Goal: Task Accomplishment & Management: Manage account settings

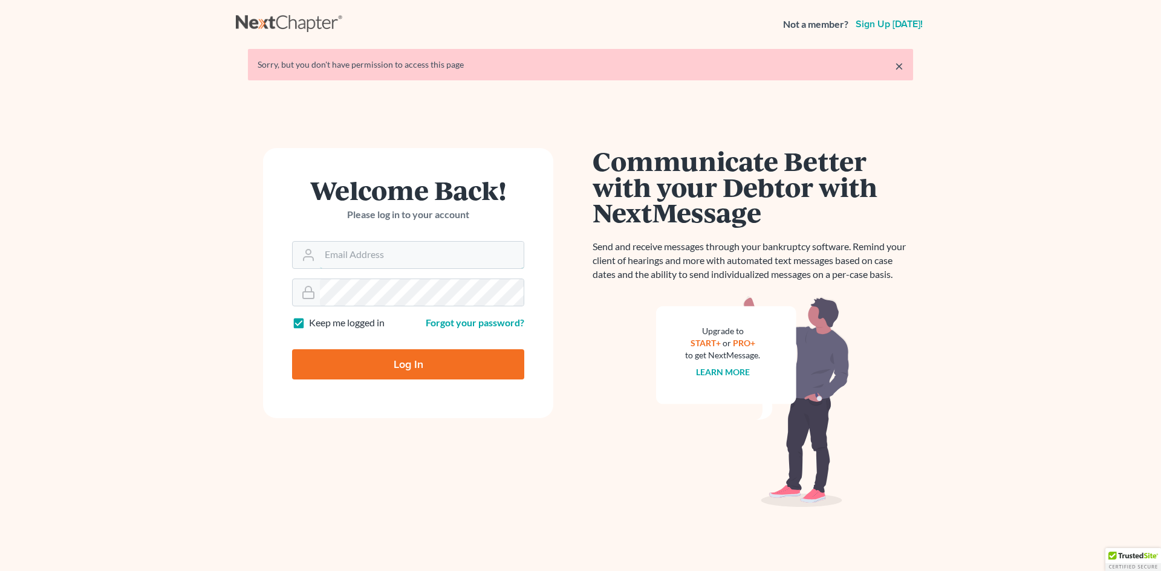
type input "[EMAIL_ADDRESS][DOMAIN_NAME]"
click at [398, 366] on input "Log In" at bounding box center [408, 364] width 232 height 30
type input "Thinking..."
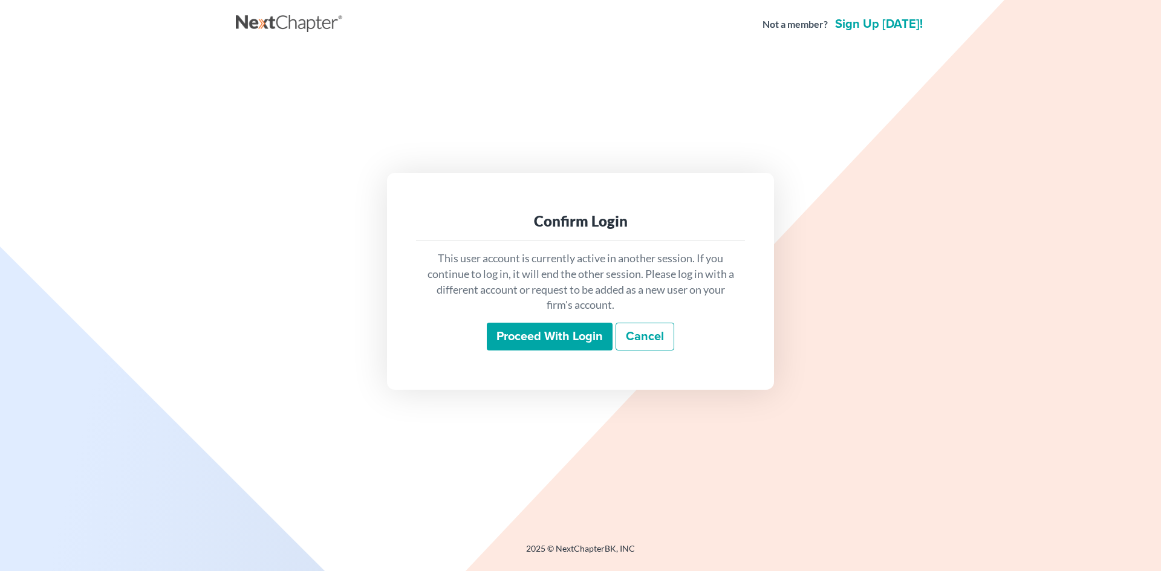
click at [519, 337] on input "Proceed with login" at bounding box center [550, 337] width 126 height 28
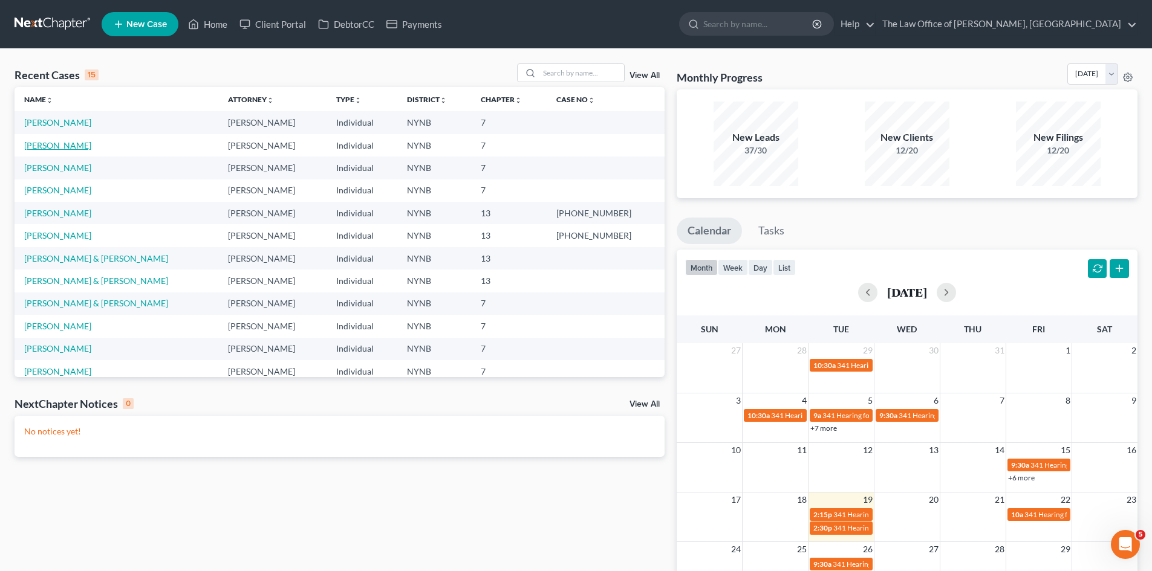
click at [66, 145] on link "[PERSON_NAME]" at bounding box center [57, 145] width 67 height 10
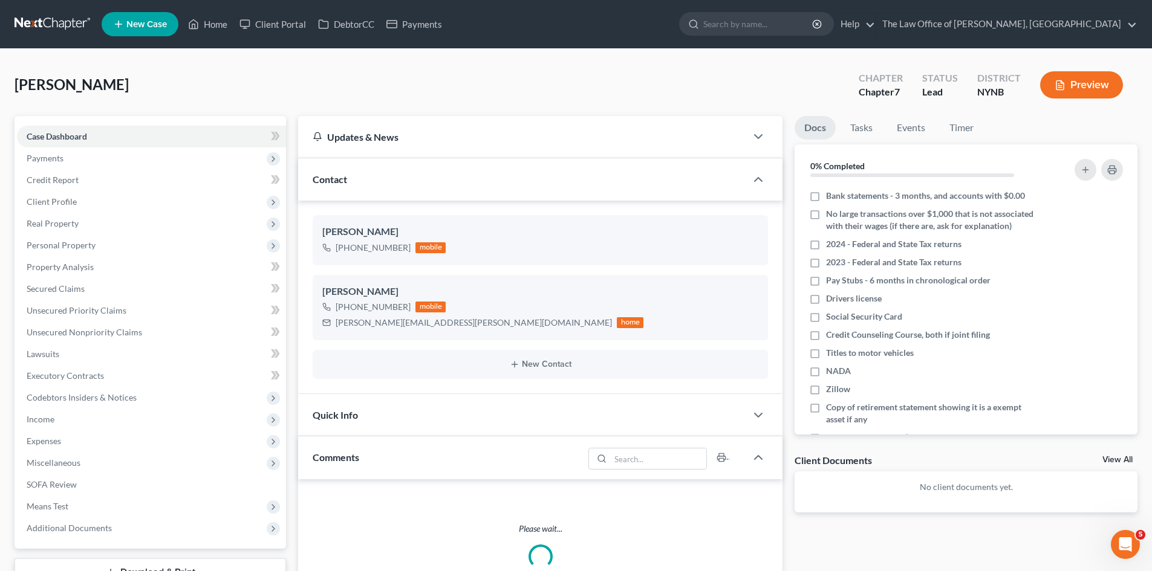
click at [1121, 462] on link "View All" at bounding box center [1117, 460] width 30 height 8
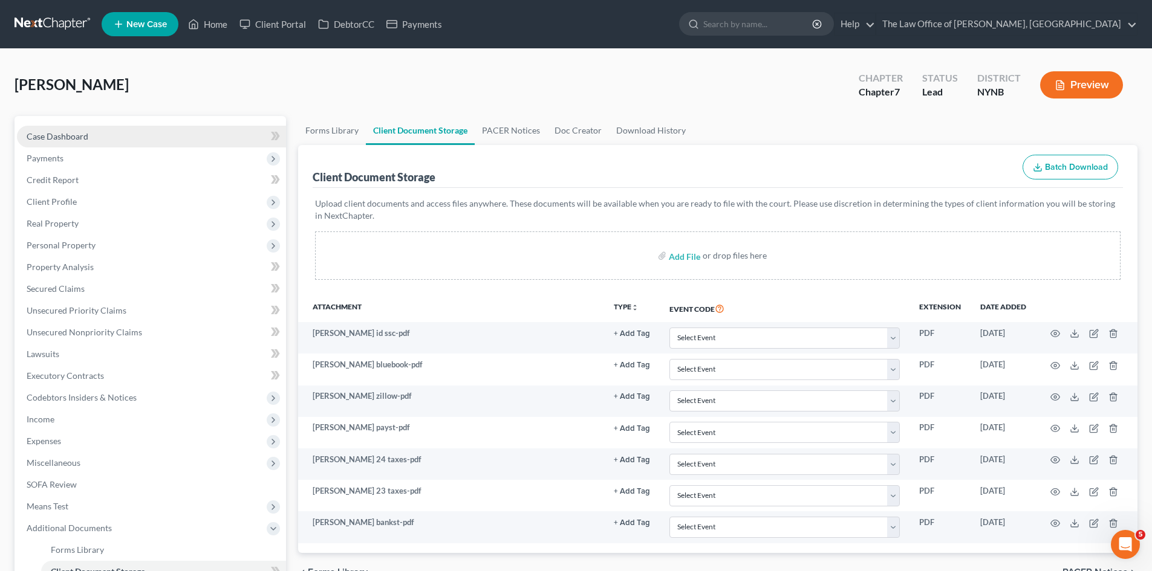
click at [137, 135] on link "Case Dashboard" at bounding box center [151, 137] width 269 height 22
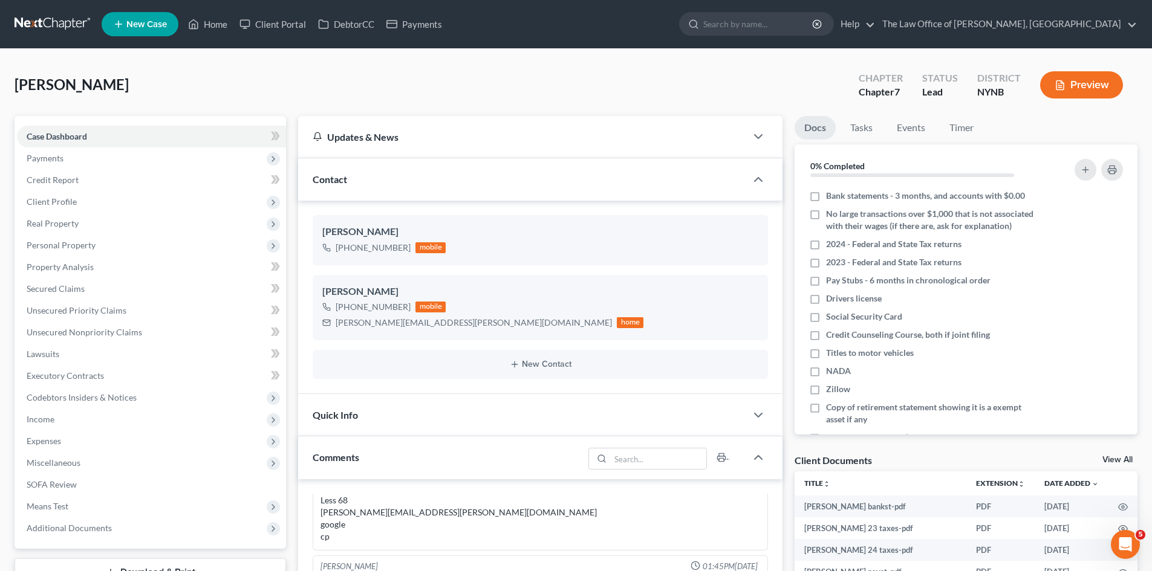
scroll to position [1274, 0]
click at [826, 250] on label "2024 - Federal and State Tax returns" at bounding box center [893, 244] width 135 height 12
click at [831, 246] on input "2024 - Federal and State Tax returns" at bounding box center [835, 242] width 8 height 8
checkbox input "true"
click at [826, 268] on label "2023 - Federal and State Tax returns" at bounding box center [893, 262] width 135 height 12
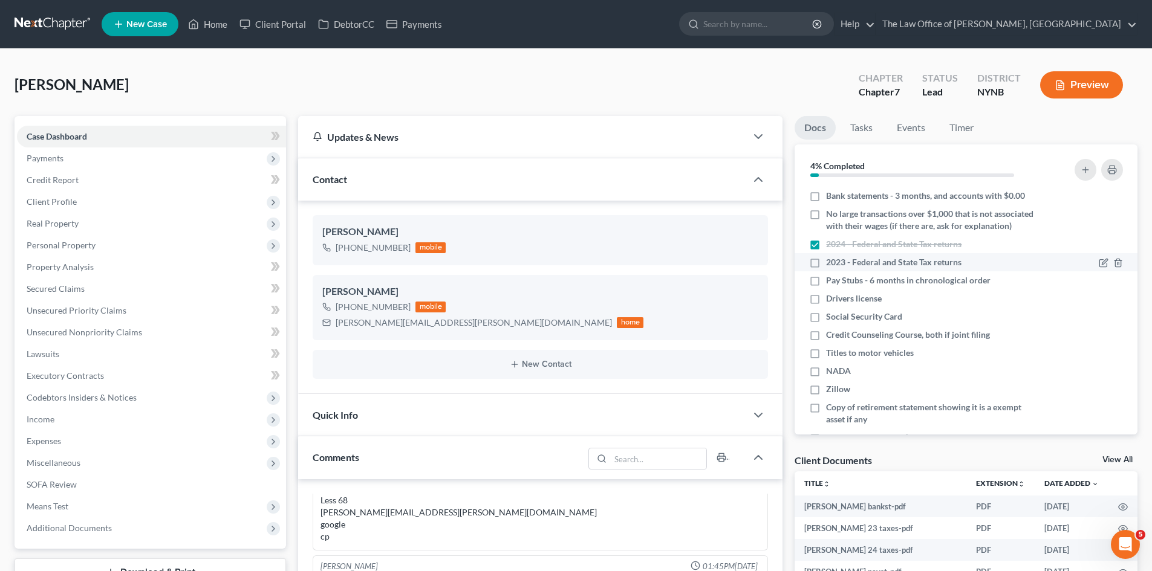
click at [831, 264] on input "2023 - Federal and State Tax returns" at bounding box center [835, 260] width 8 height 8
checkbox input "true"
click at [826, 287] on label "Pay Stubs - 6 months in chronological order" at bounding box center [908, 280] width 164 height 12
click at [831, 282] on input "Pay Stubs - 6 months in chronological order" at bounding box center [835, 278] width 8 height 8
checkbox input "true"
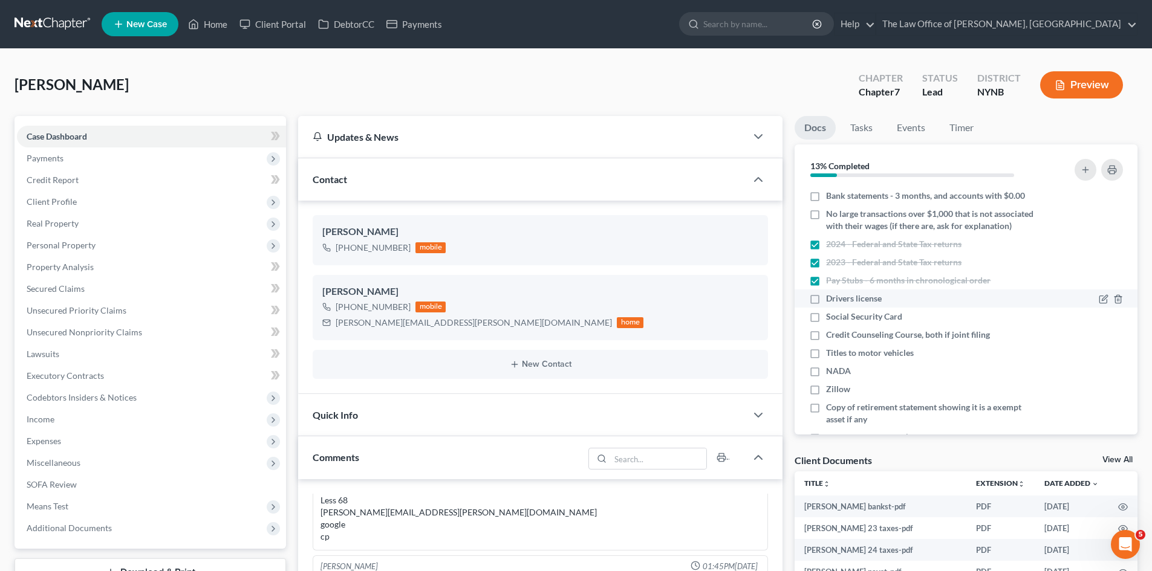
click at [826, 305] on label "Drivers license" at bounding box center [854, 299] width 56 height 12
click at [831, 300] on input "Drivers license" at bounding box center [835, 297] width 8 height 8
checkbox input "true"
click at [826, 323] on label "Social Security Card" at bounding box center [864, 317] width 76 height 12
click at [831, 319] on input "Social Security Card" at bounding box center [835, 315] width 8 height 8
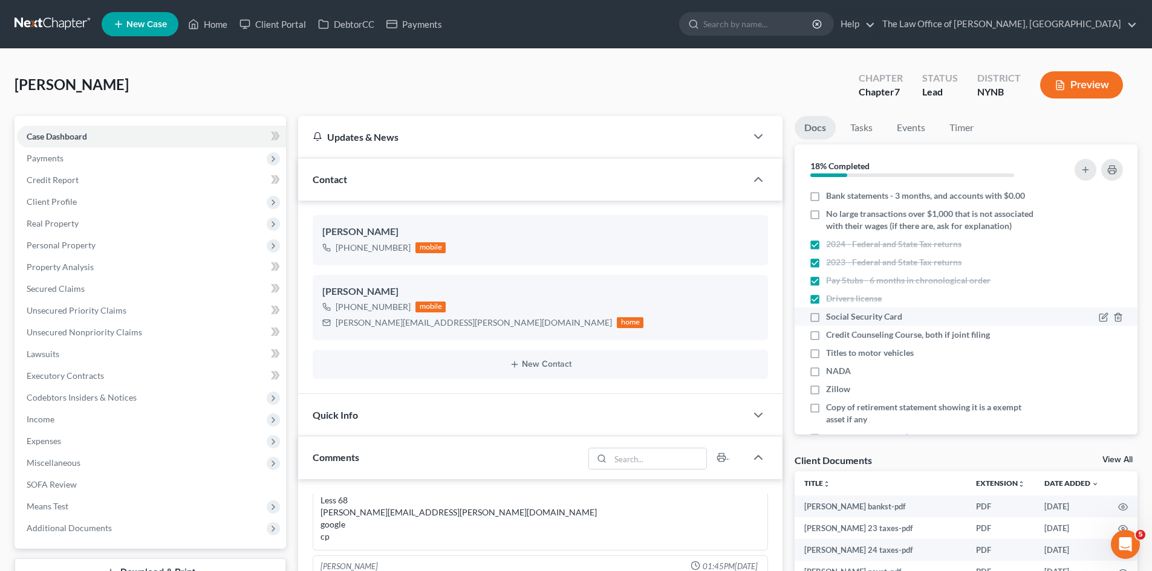
checkbox input "true"
click at [826, 197] on label "Bank statements - 3 months, and accounts with $0.00" at bounding box center [925, 196] width 199 height 12
click at [831, 197] on input "Bank statements - 3 months, and accounts with $0.00" at bounding box center [835, 194] width 8 height 8
checkbox input "true"
click at [826, 377] on label "NADA" at bounding box center [838, 371] width 25 height 12
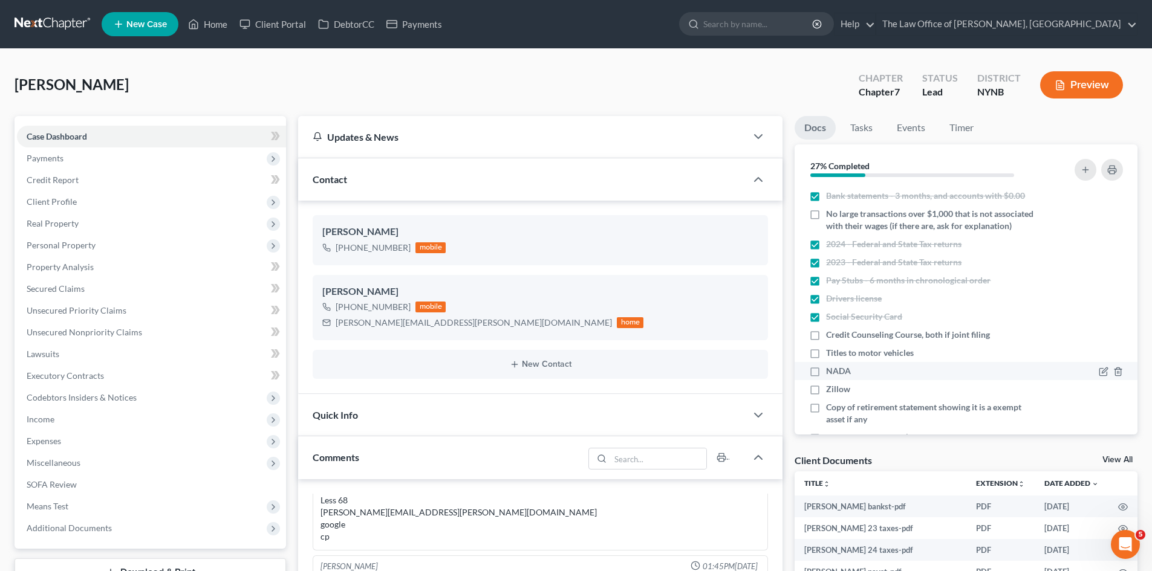
click at [831, 373] on input "NADA" at bounding box center [835, 369] width 8 height 8
checkbox input "true"
click at [826, 395] on label "Zillow" at bounding box center [838, 389] width 24 height 12
click at [831, 391] on input "Zillow" at bounding box center [835, 387] width 8 height 8
checkbox input "true"
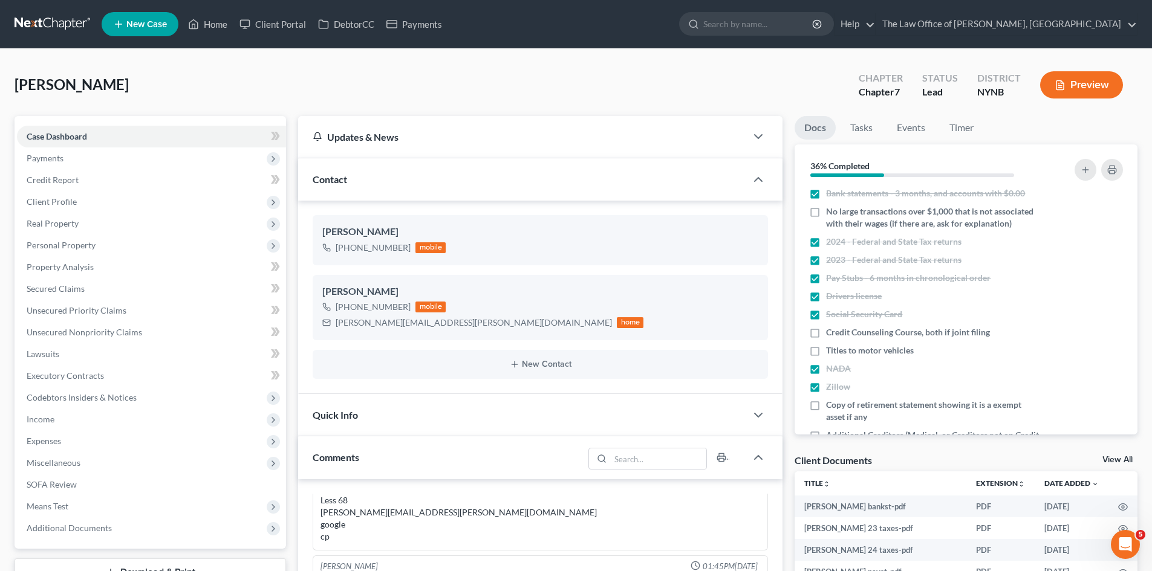
scroll to position [0, 0]
click at [277, 24] on link "Client Portal" at bounding box center [272, 24] width 79 height 22
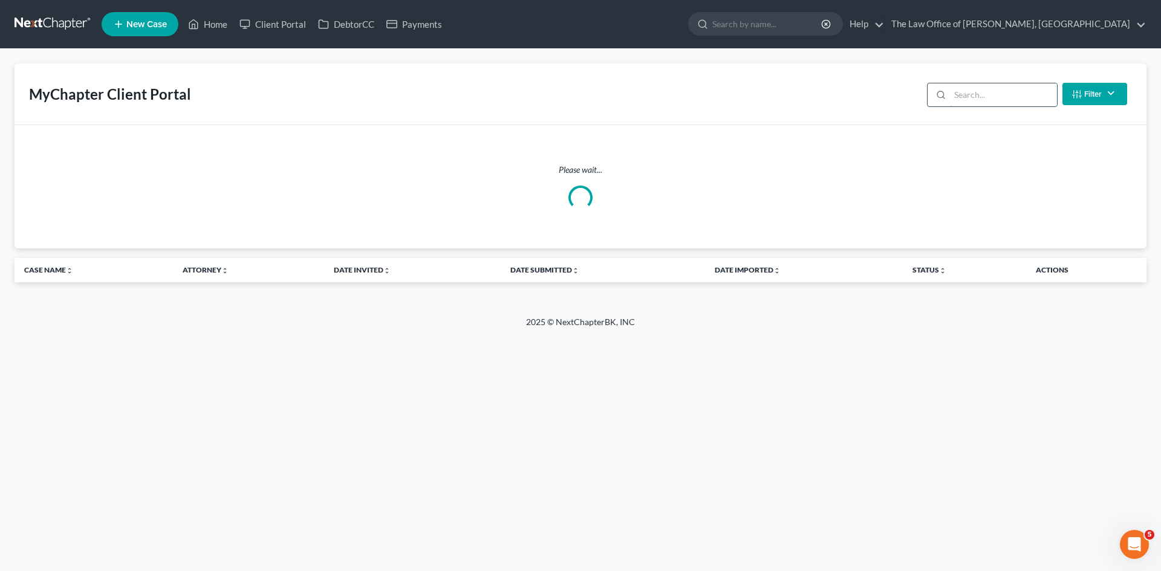
click at [968, 99] on input "search" at bounding box center [1003, 94] width 107 height 23
type input "[PERSON_NAME]"
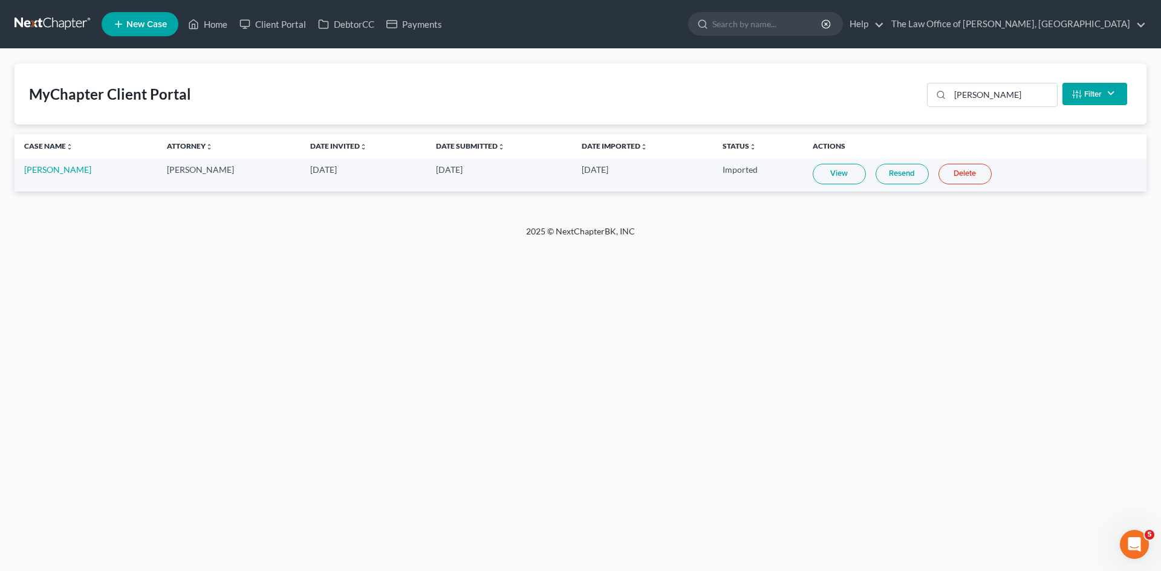
click at [843, 173] on link "View" at bounding box center [838, 174] width 53 height 21
click at [346, 15] on link "DebtorCC" at bounding box center [346, 24] width 68 height 22
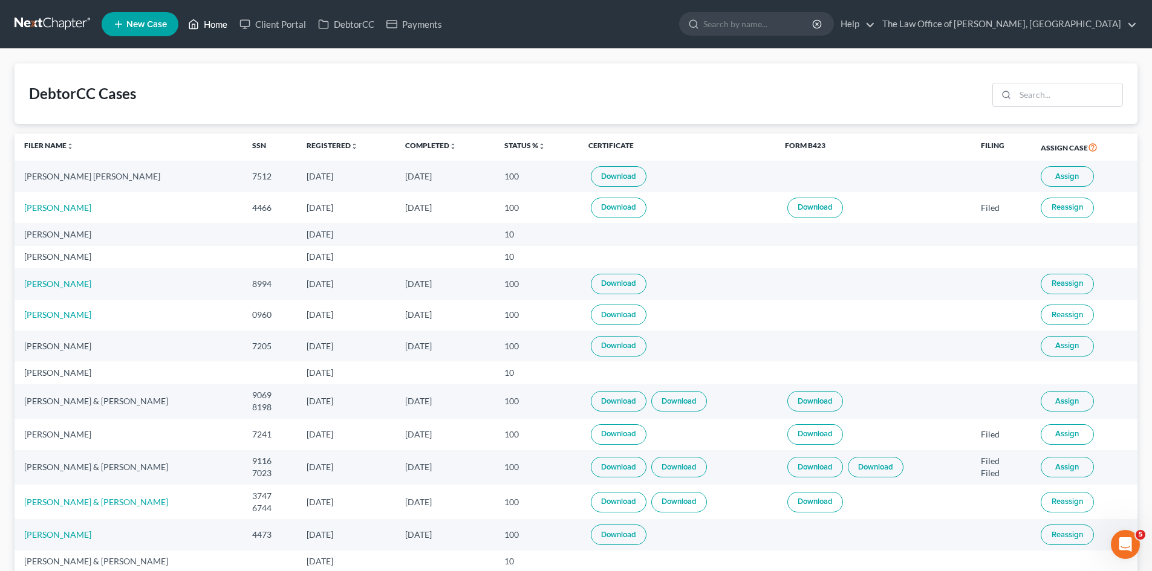
click at [224, 25] on link "Home" at bounding box center [207, 24] width 51 height 22
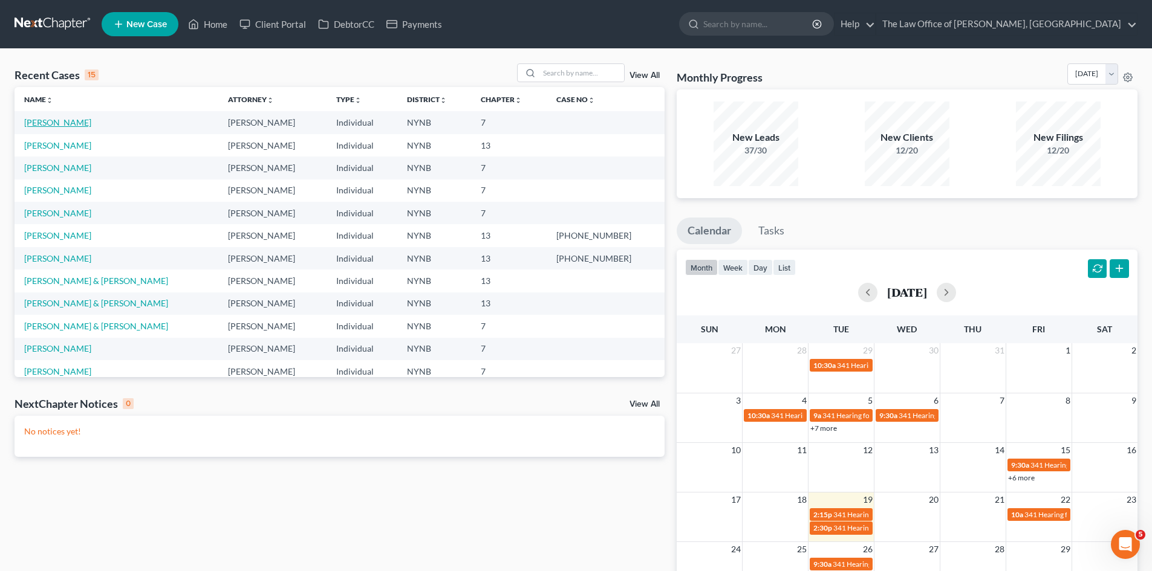
click at [48, 118] on link "[PERSON_NAME]" at bounding box center [57, 122] width 67 height 10
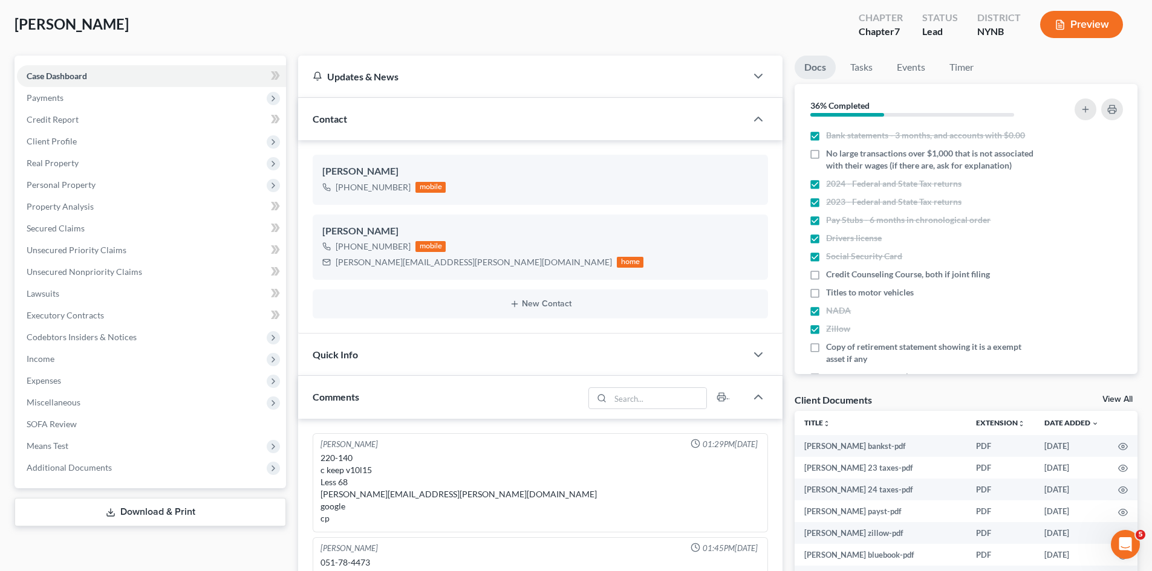
scroll to position [42, 0]
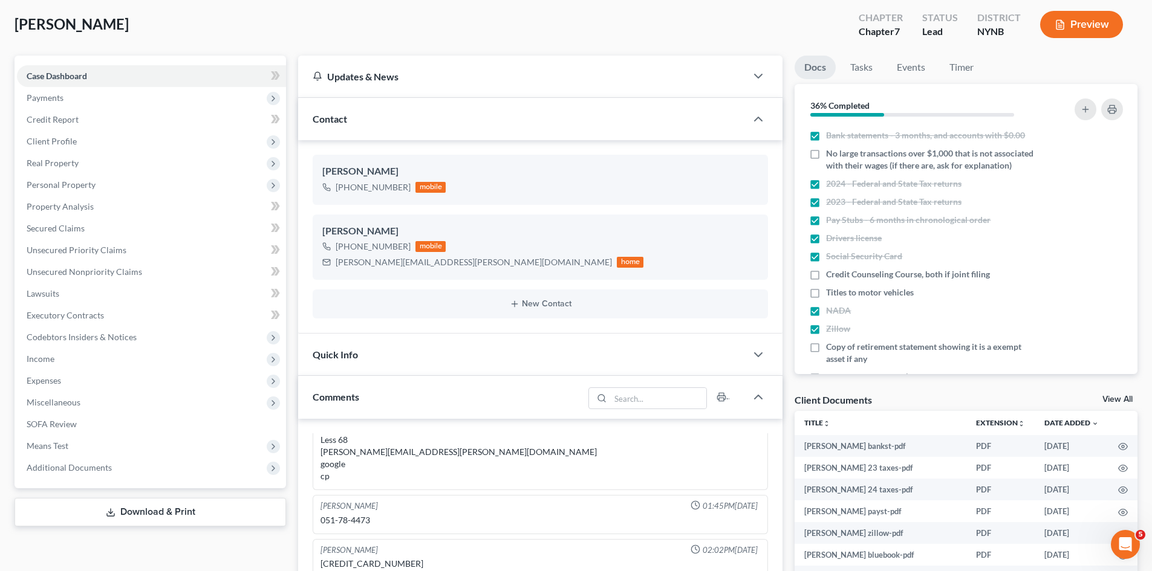
click at [1102, 400] on link "View All" at bounding box center [1117, 399] width 30 height 8
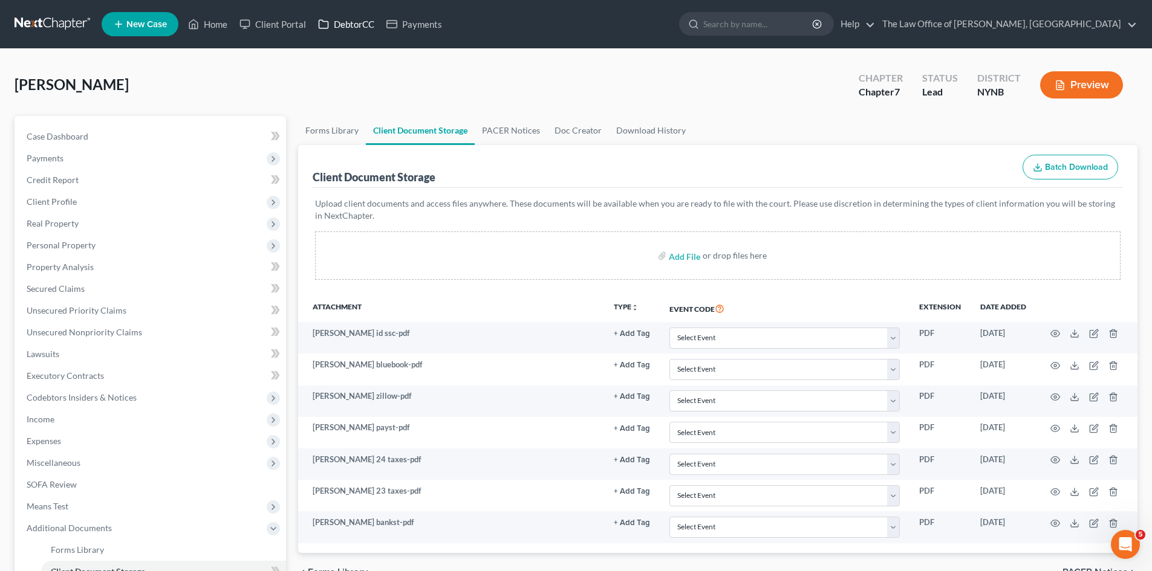
click at [348, 25] on link "DebtorCC" at bounding box center [346, 24] width 68 height 22
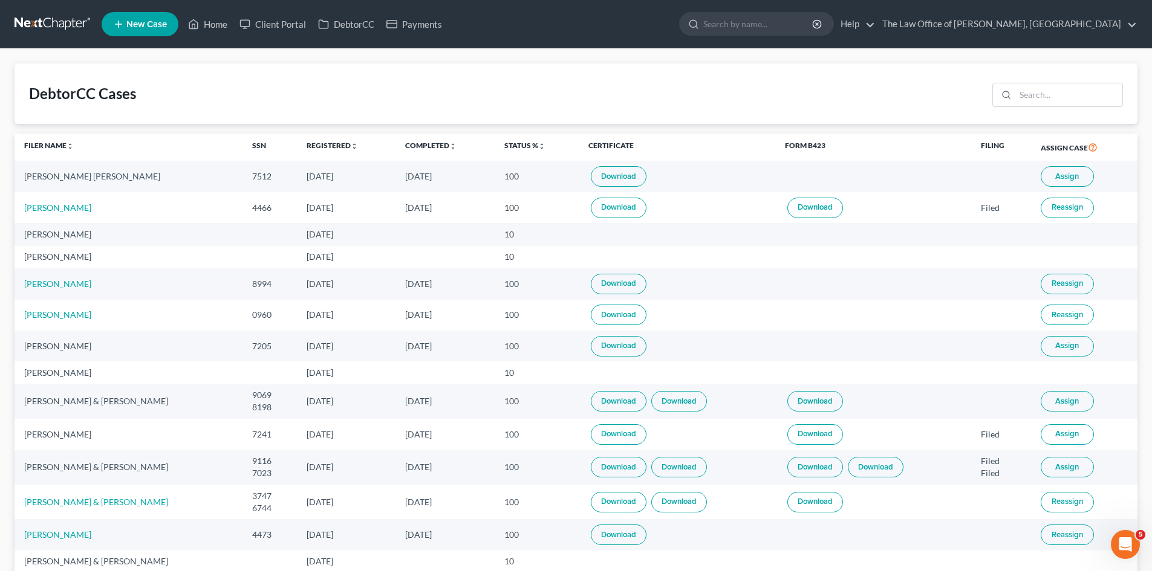
click at [1081, 540] on button "Reassign" at bounding box center [1066, 535] width 53 height 21
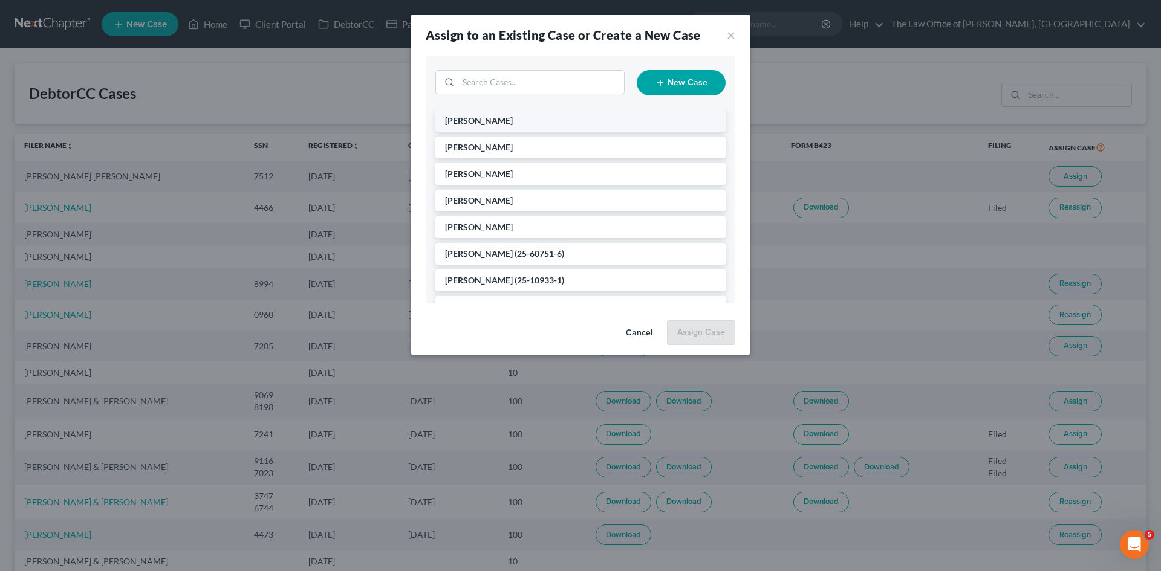
click at [493, 118] on span "[PERSON_NAME]" at bounding box center [479, 120] width 68 height 10
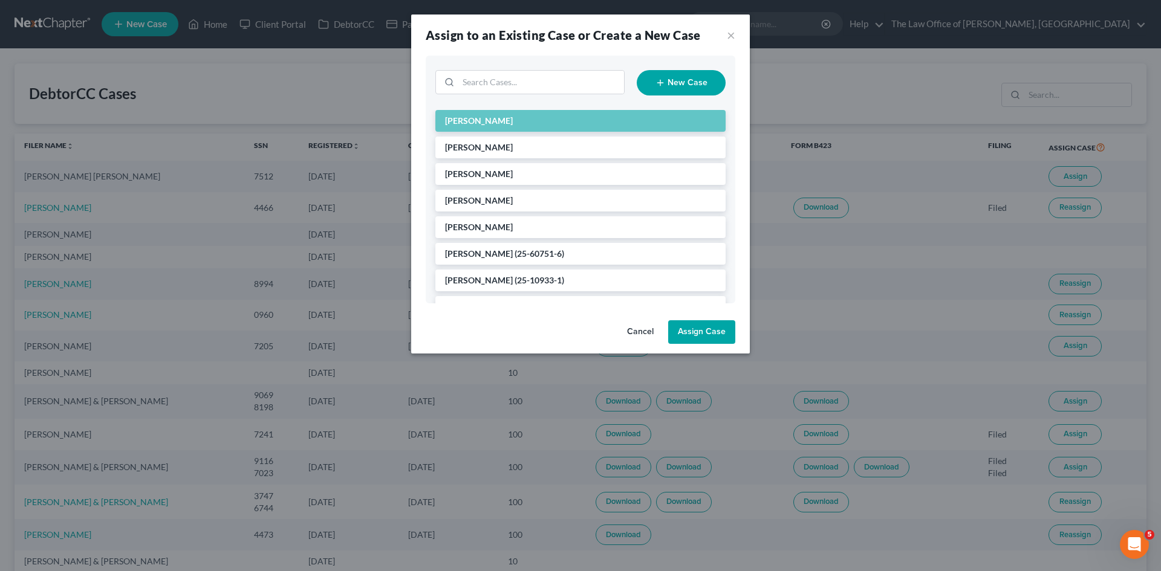
click at [703, 329] on button "Assign Case" at bounding box center [701, 332] width 67 height 24
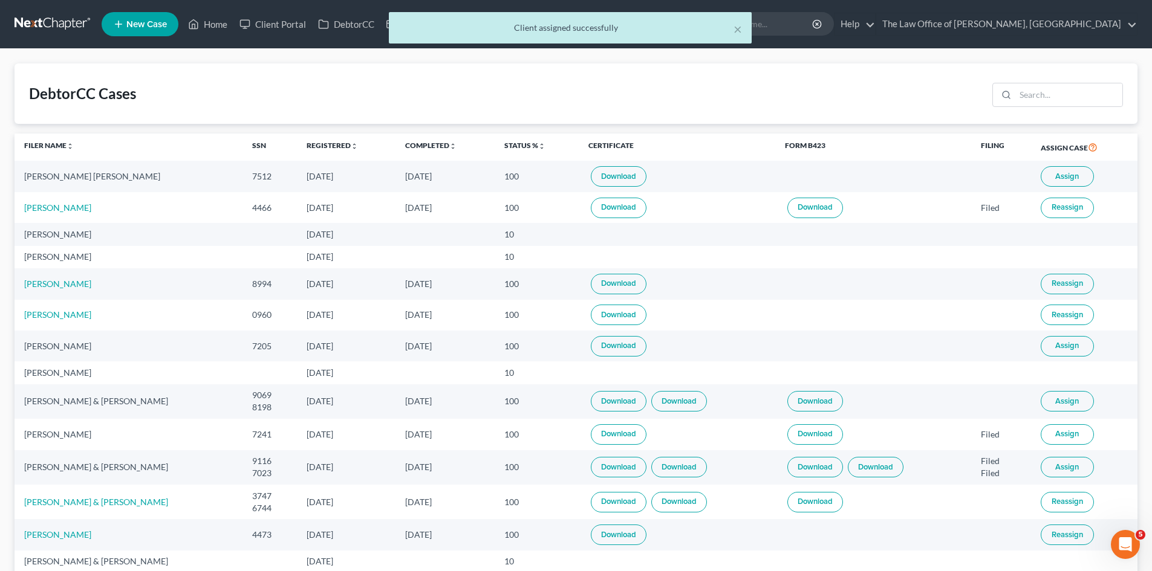
click at [210, 18] on div "× Client assigned successfully" at bounding box center [570, 30] width 1152 height 37
click at [211, 20] on div "× Client assigned successfully" at bounding box center [570, 30] width 1152 height 37
click at [213, 29] on div "× Client assigned successfully" at bounding box center [570, 30] width 1152 height 37
click at [739, 26] on button "×" at bounding box center [737, 29] width 8 height 15
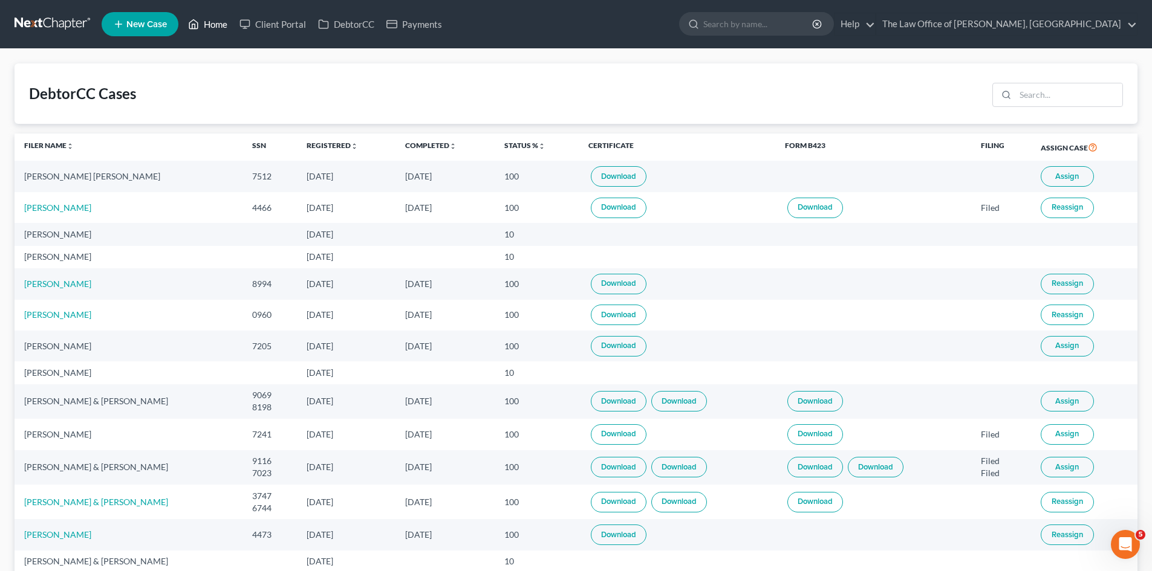
click at [217, 22] on link "Home" at bounding box center [207, 24] width 51 height 22
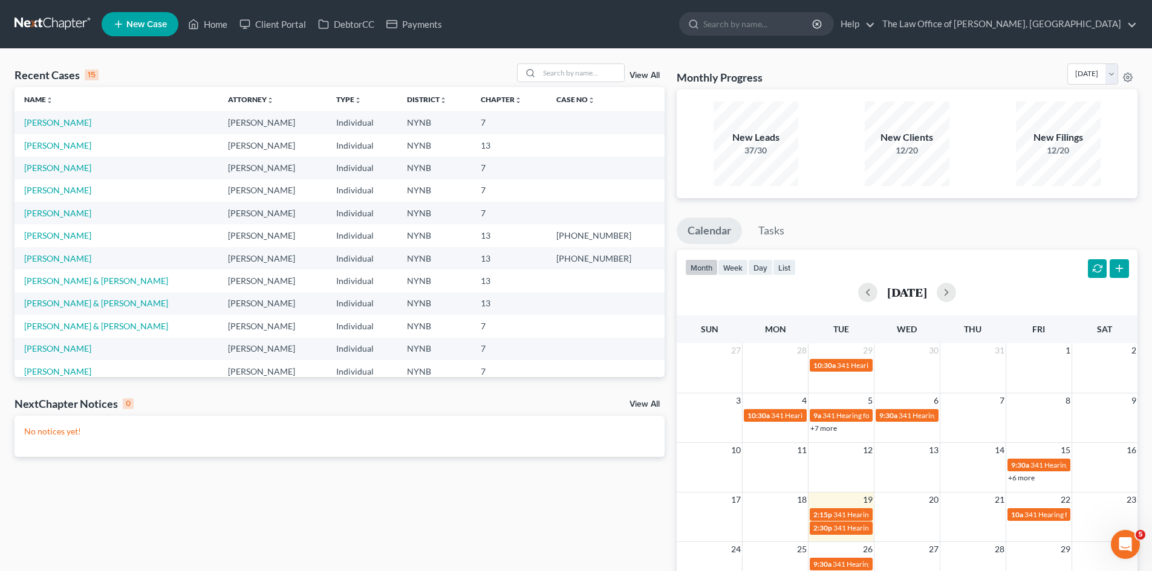
click at [63, 116] on td "[PERSON_NAME]" at bounding box center [117, 122] width 204 height 22
click at [66, 123] on link "[PERSON_NAME]" at bounding box center [57, 122] width 67 height 10
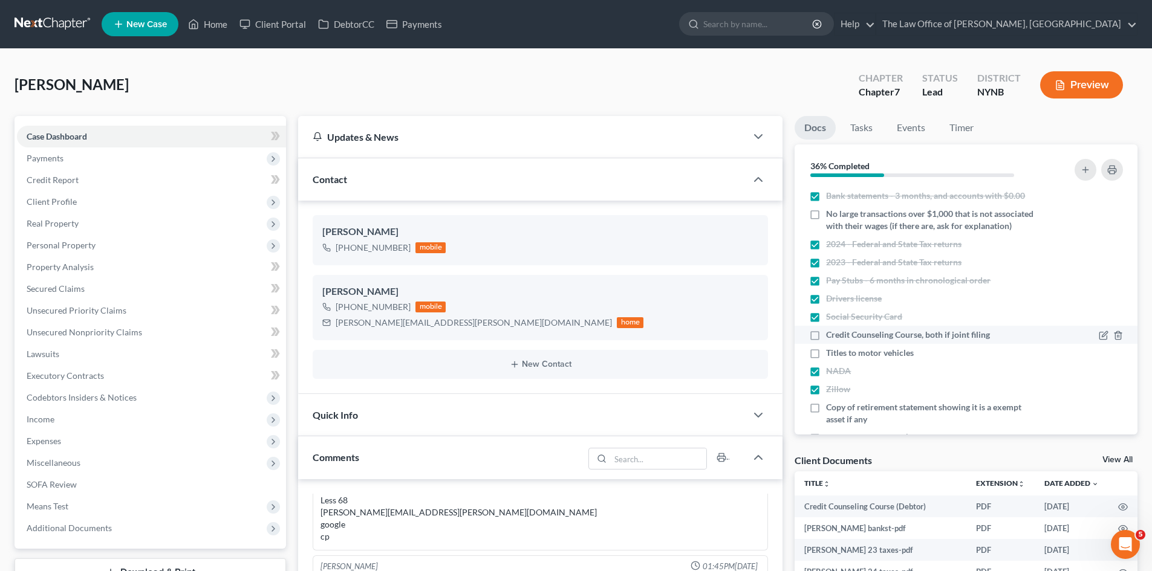
click at [826, 341] on label "Credit Counseling Course, both if joint filing" at bounding box center [908, 335] width 164 height 12
click at [831, 337] on input "Credit Counseling Course, both if joint filing" at bounding box center [835, 333] width 8 height 8
checkbox input "true"
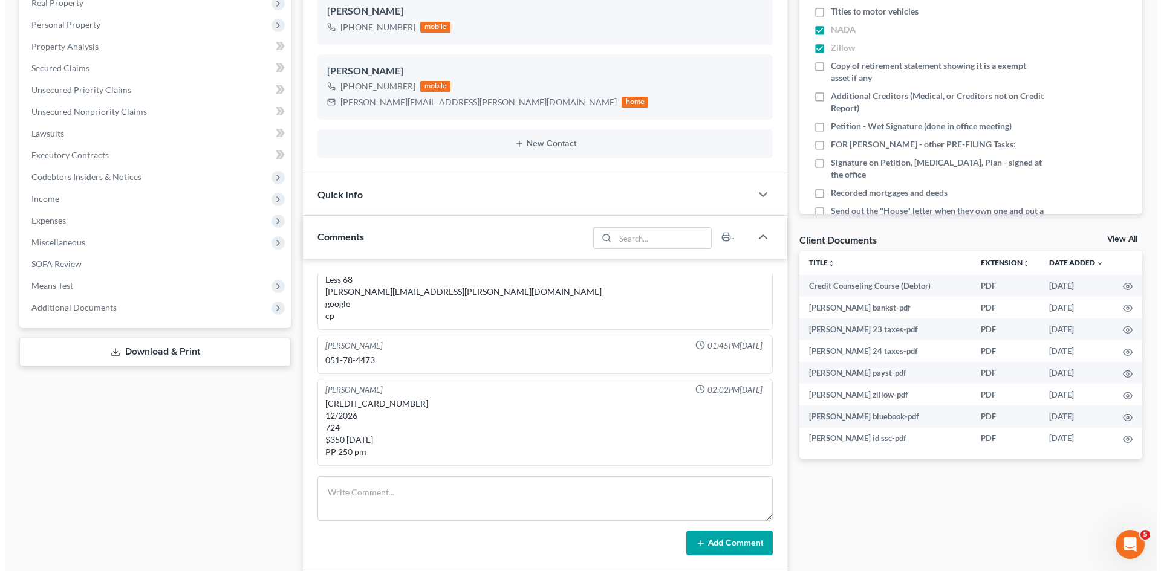
scroll to position [242, 0]
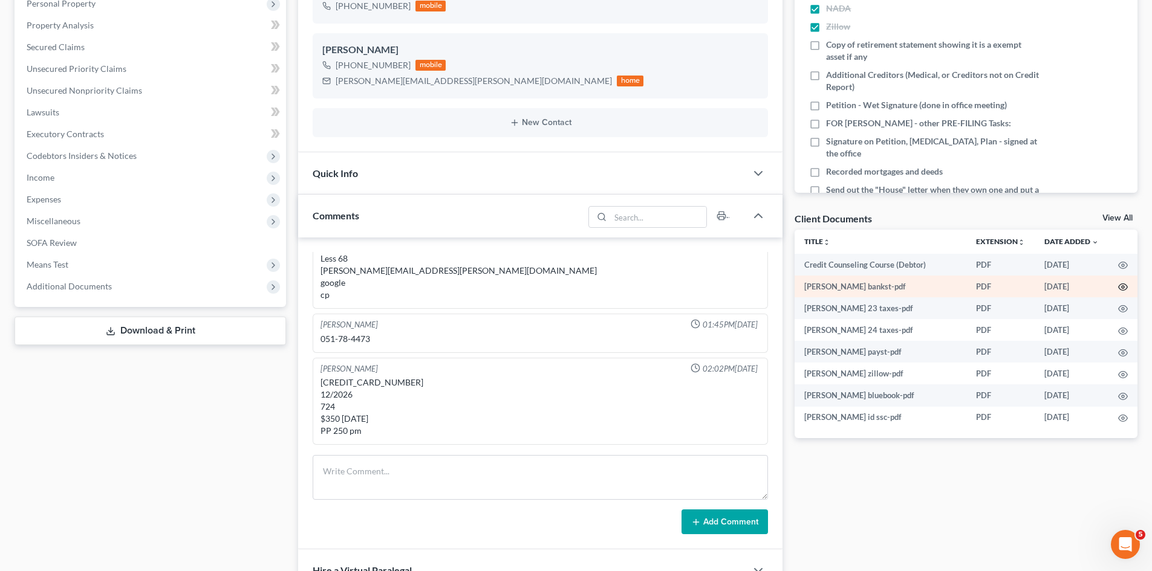
click at [1122, 285] on icon "button" at bounding box center [1123, 287] width 10 height 10
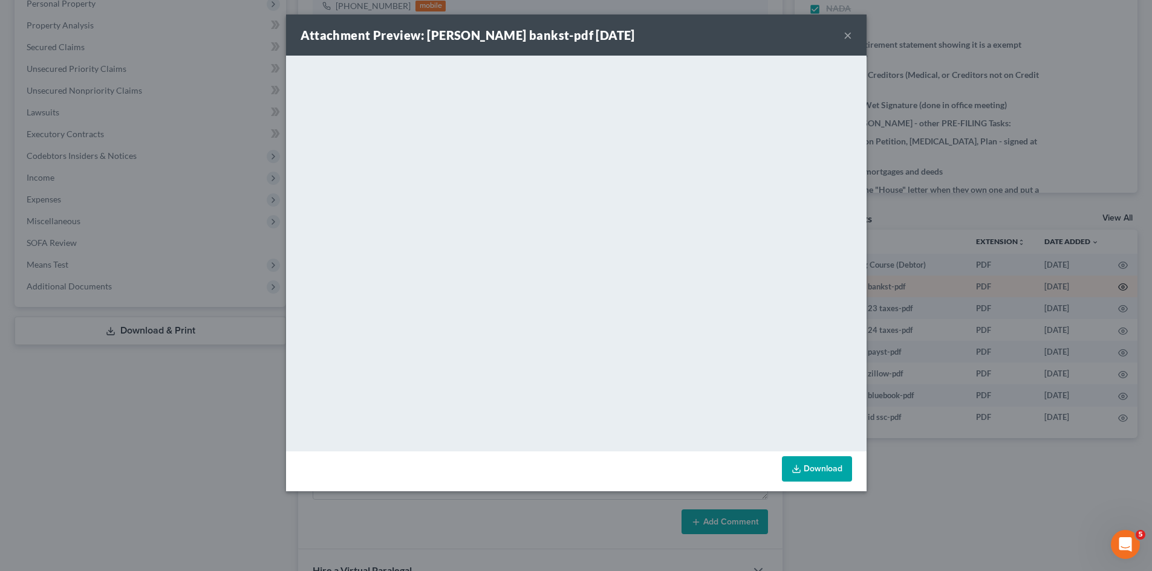
scroll to position [109, 0]
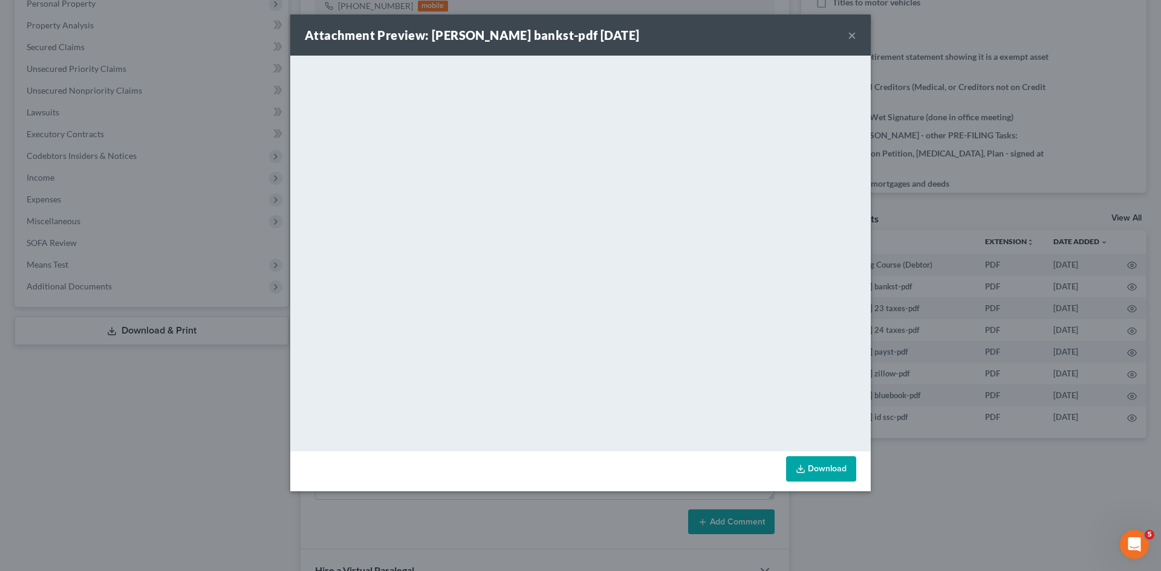
click at [851, 31] on button "×" at bounding box center [852, 35] width 8 height 15
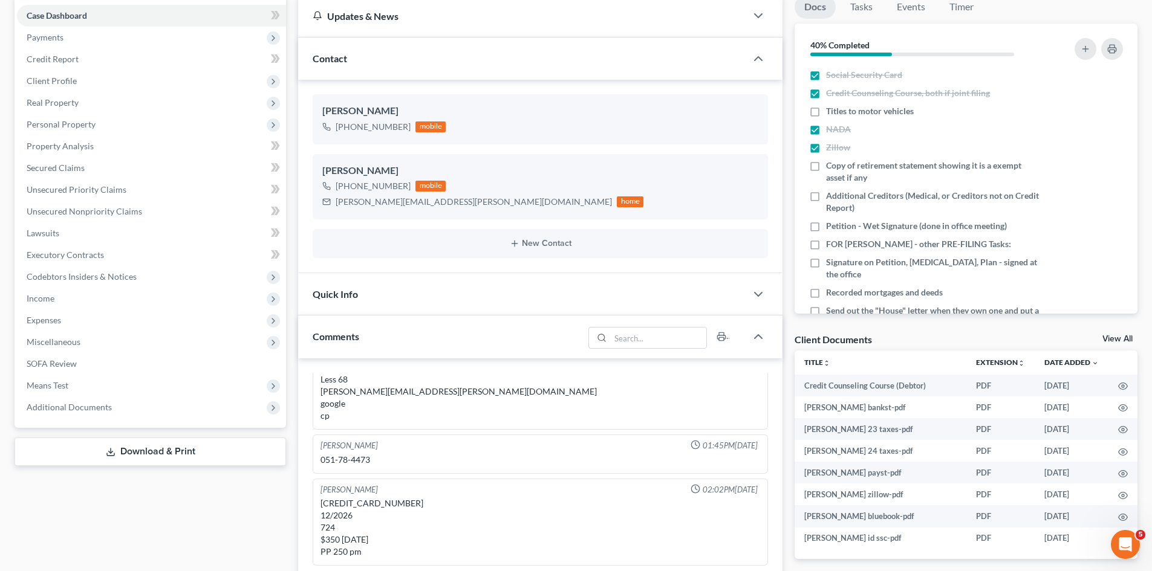
scroll to position [0, 0]
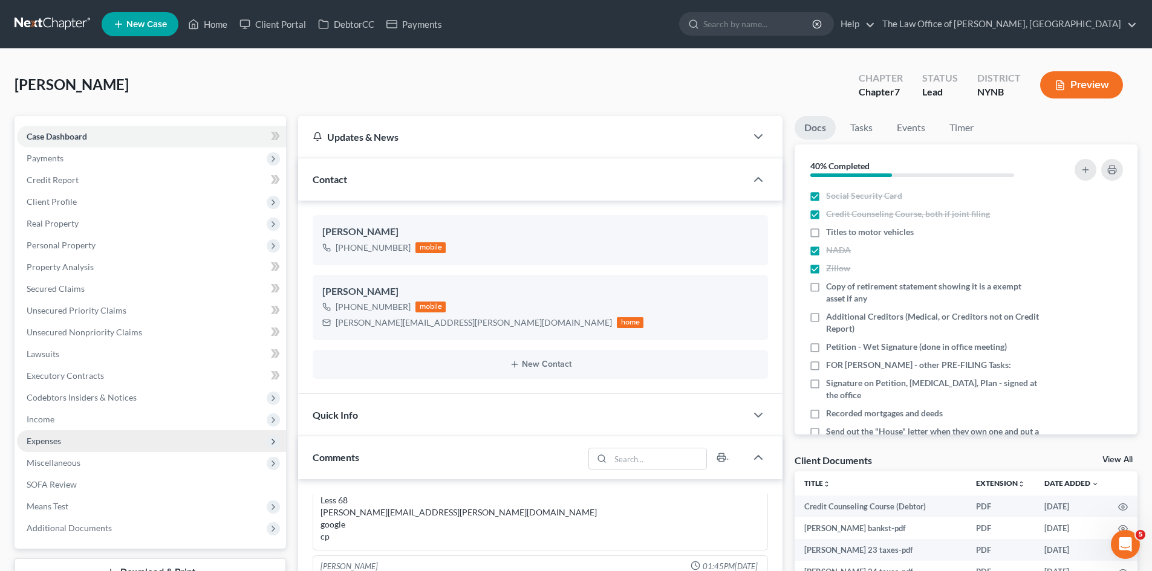
click at [81, 438] on span "Expenses" at bounding box center [151, 441] width 269 height 22
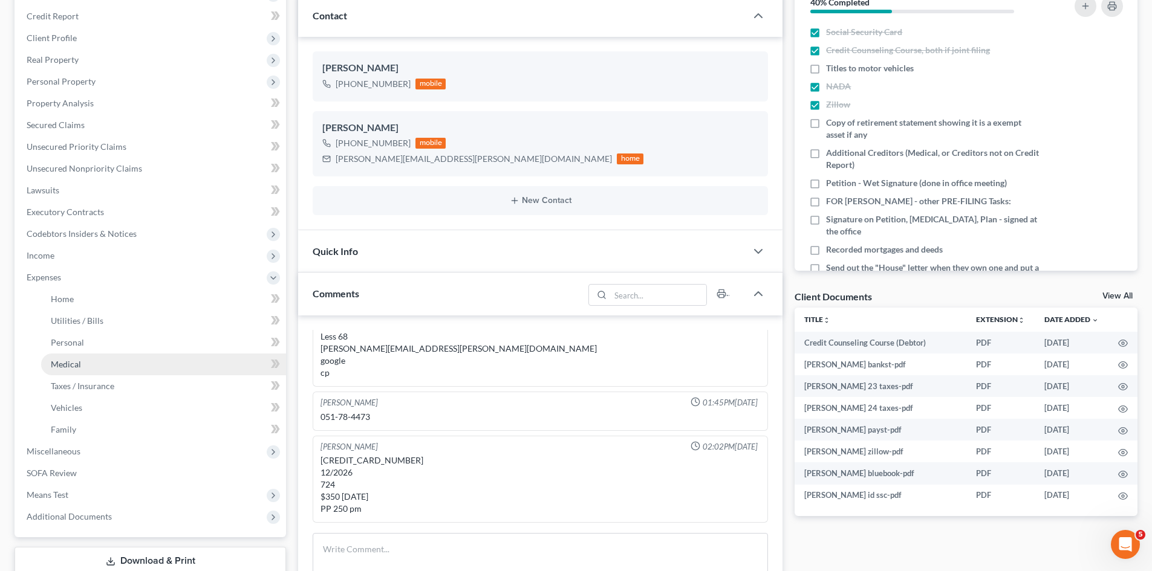
scroll to position [181, 0]
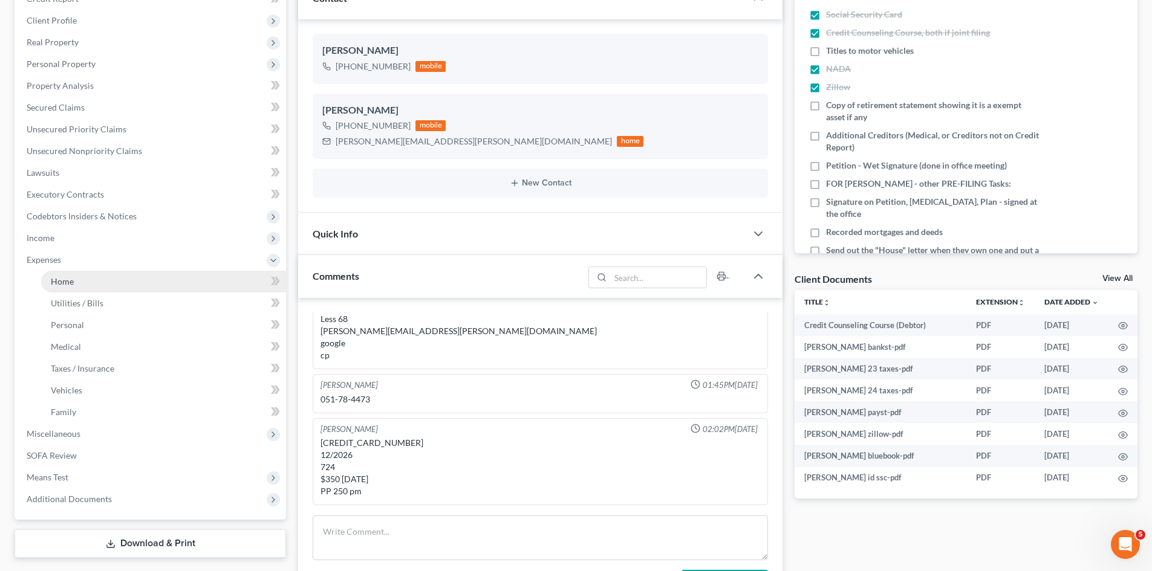
click at [74, 281] on link "Home" at bounding box center [163, 282] width 245 height 22
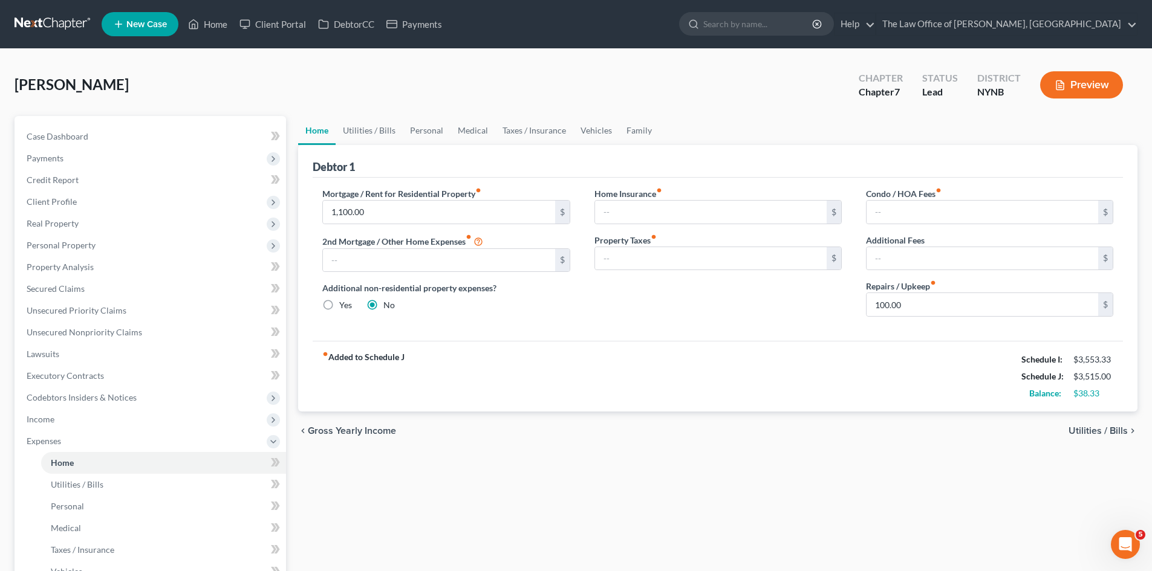
click at [128, 123] on div "Case Dashboard Payments Invoices Payments Payments Credit Report Client Profile…" at bounding box center [150, 408] width 271 height 585
click at [132, 134] on link "Case Dashboard" at bounding box center [151, 137] width 269 height 22
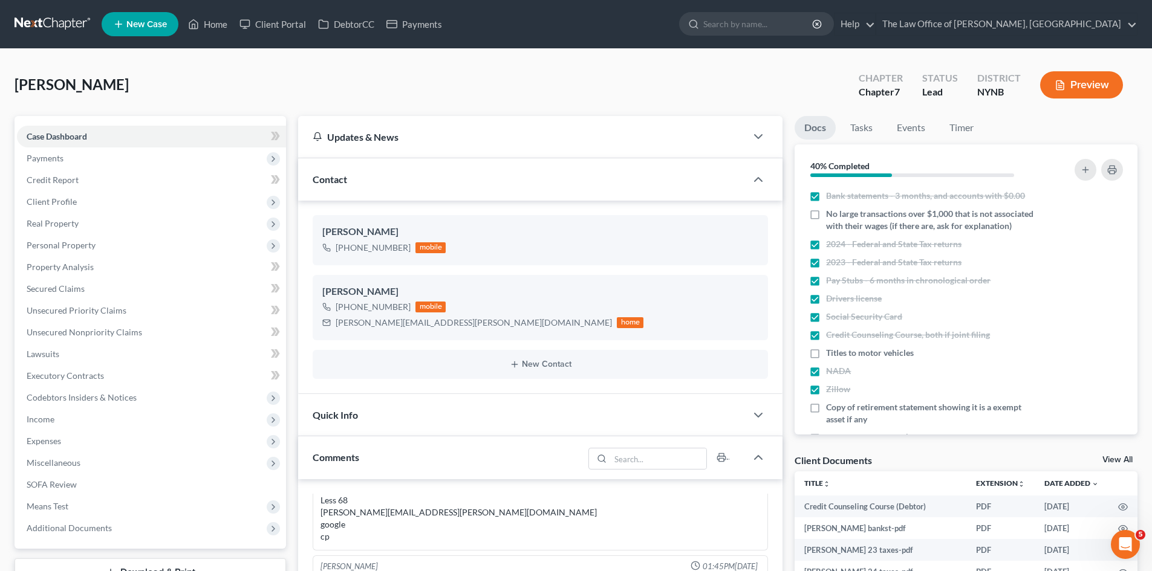
scroll to position [1274, 0]
click at [826, 212] on label "No large transactions over $1,000 that is not associated with their wages (if t…" at bounding box center [933, 220] width 215 height 24
click at [831, 212] on input "No large transactions over $1,000 that is not associated with their wages (if t…" at bounding box center [835, 212] width 8 height 8
checkbox input "true"
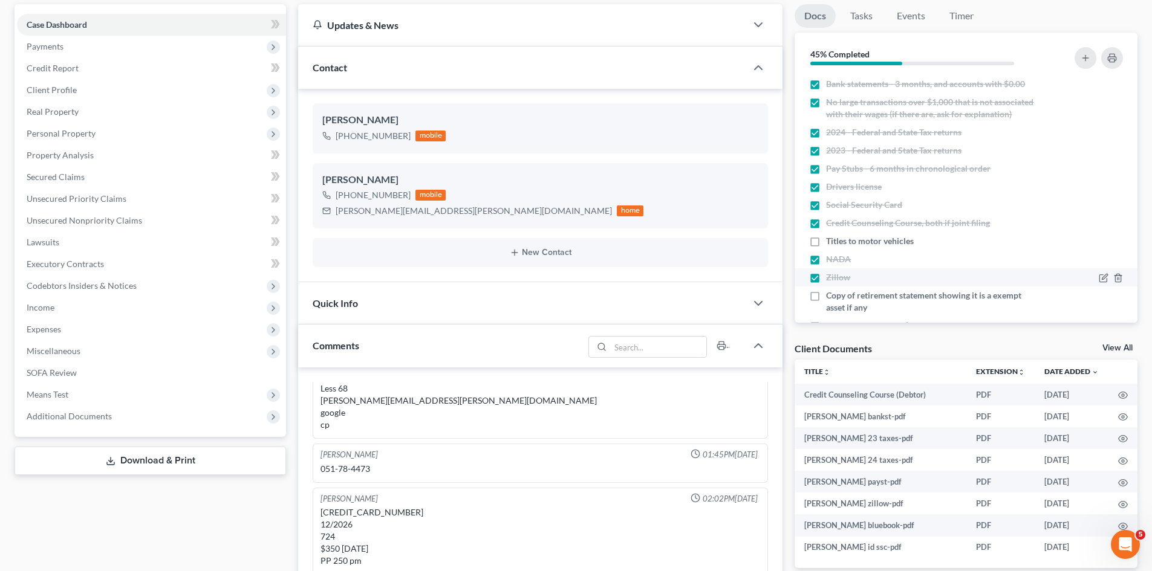
scroll to position [0, 0]
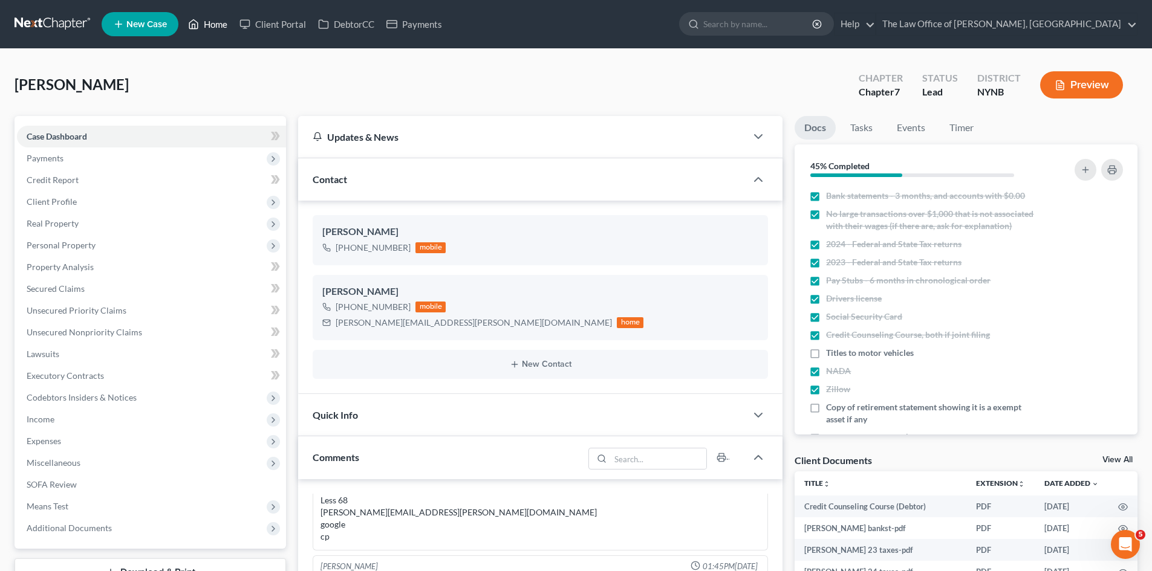
click at [208, 27] on link "Home" at bounding box center [207, 24] width 51 height 22
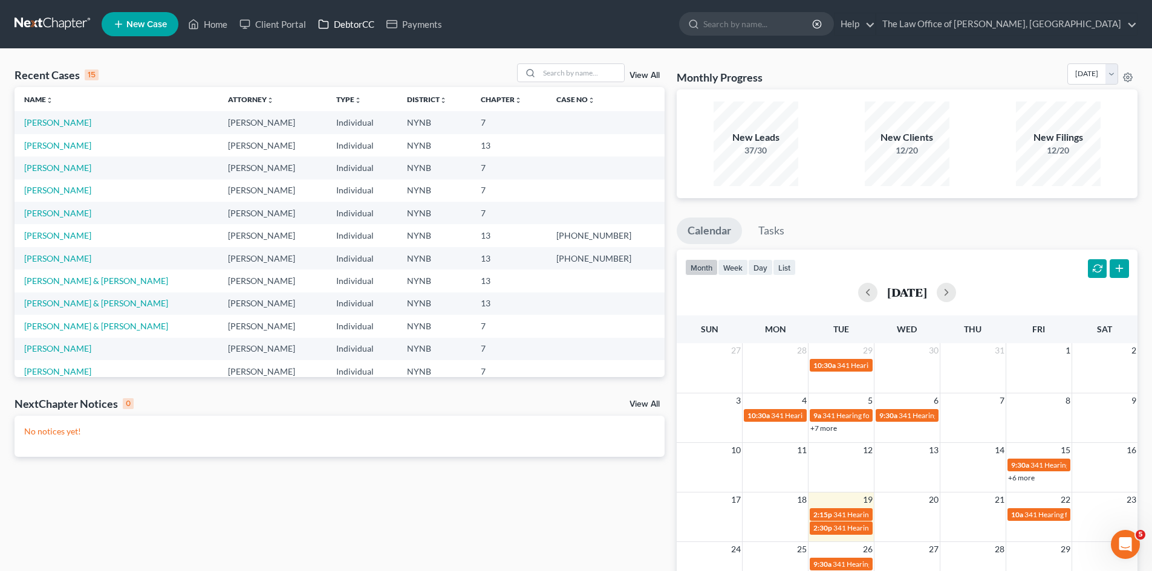
click at [365, 21] on link "DebtorCC" at bounding box center [346, 24] width 68 height 22
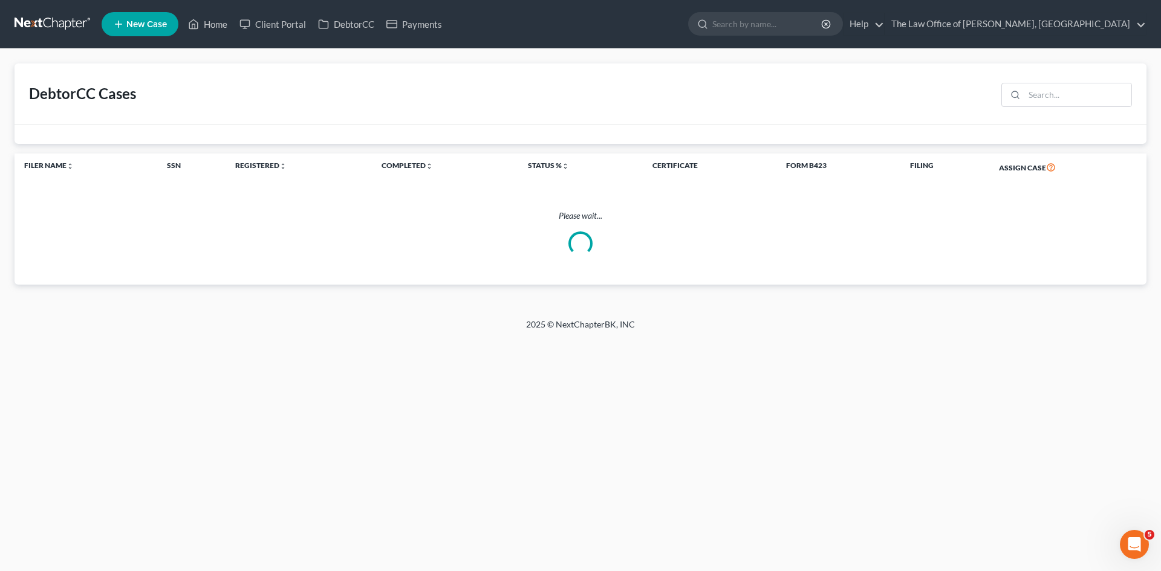
click at [1077, 112] on div "DebtorCC Cases" at bounding box center [581, 93] width 1132 height 61
click at [1072, 102] on input "search" at bounding box center [1077, 94] width 107 height 23
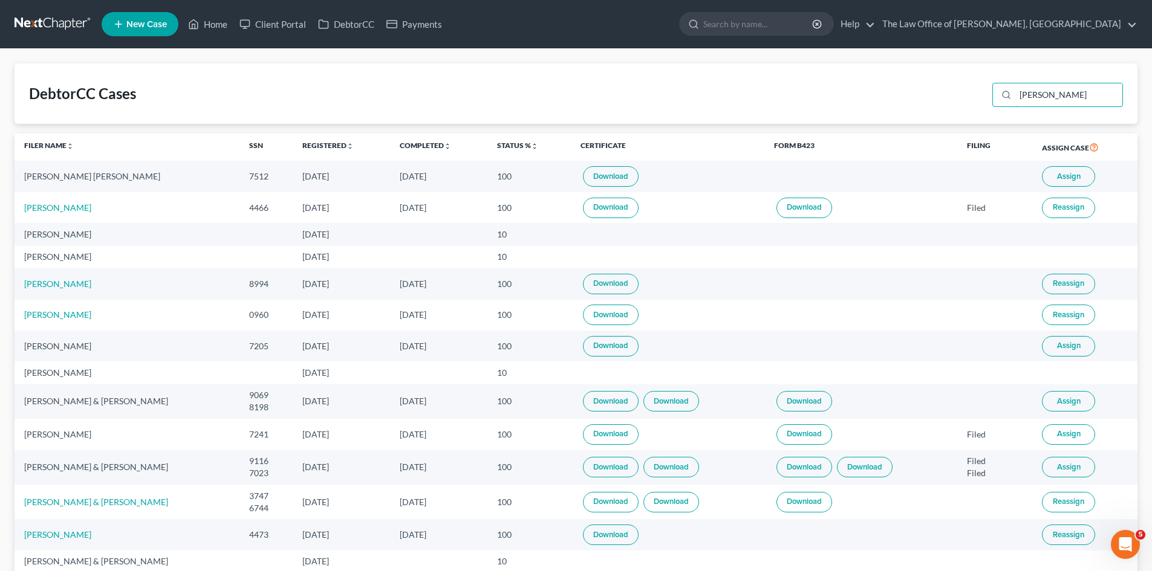
type input "[PERSON_NAME]"
click at [1071, 346] on span "Assign" at bounding box center [1069, 346] width 24 height 10
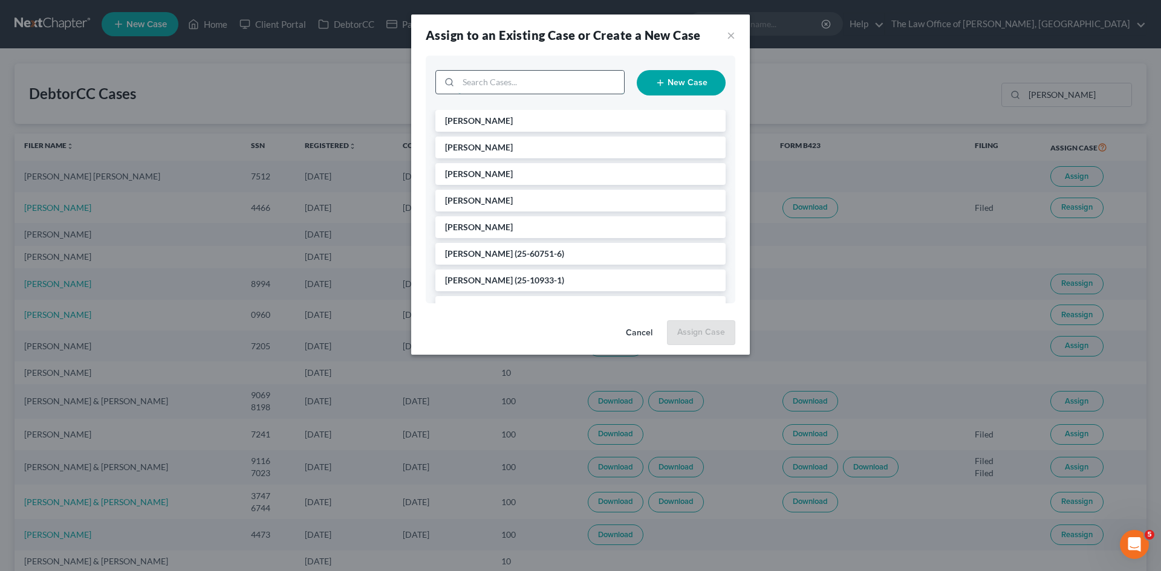
click at [547, 78] on input "search" at bounding box center [541, 82] width 166 height 23
type input "[PERSON_NAME]"
click at [485, 149] on span "[PERSON_NAME]" at bounding box center [479, 147] width 68 height 10
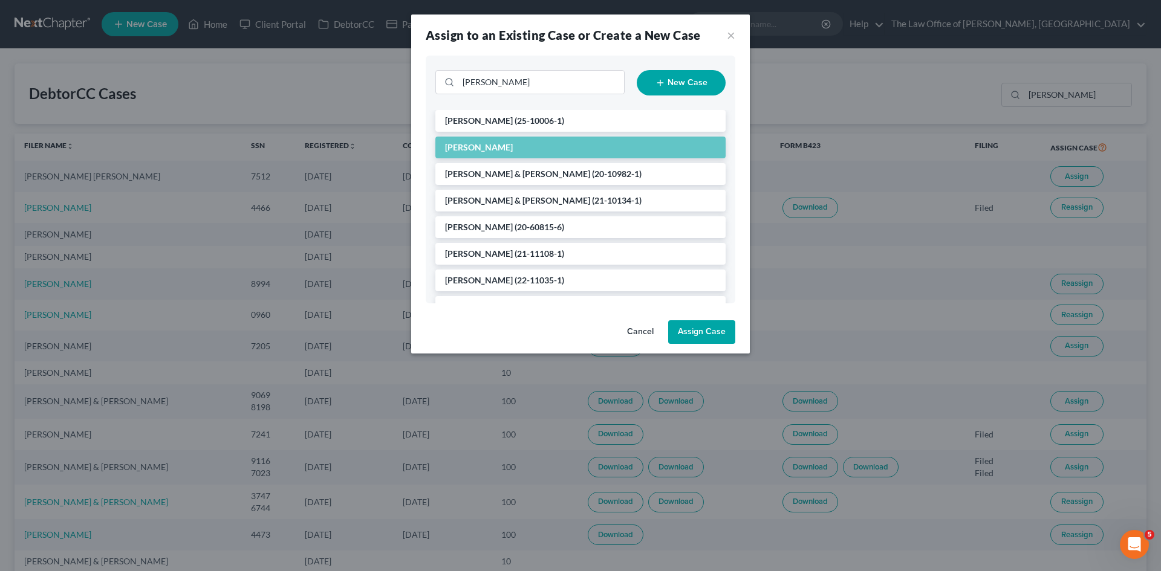
click at [701, 329] on button "Assign Case" at bounding box center [701, 332] width 67 height 24
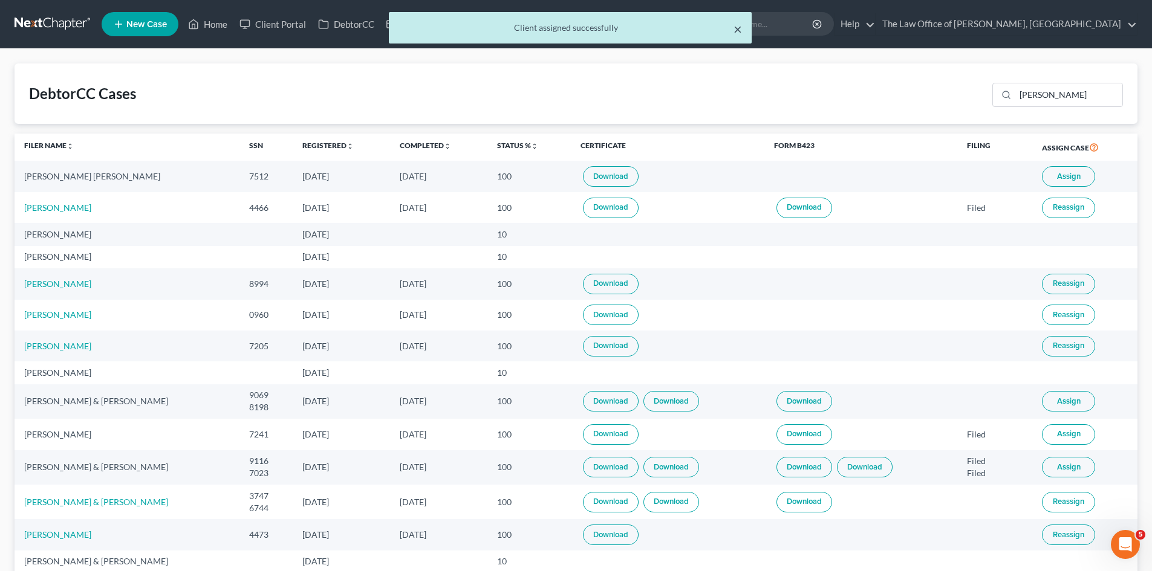
click at [741, 33] on button "×" at bounding box center [737, 29] width 8 height 15
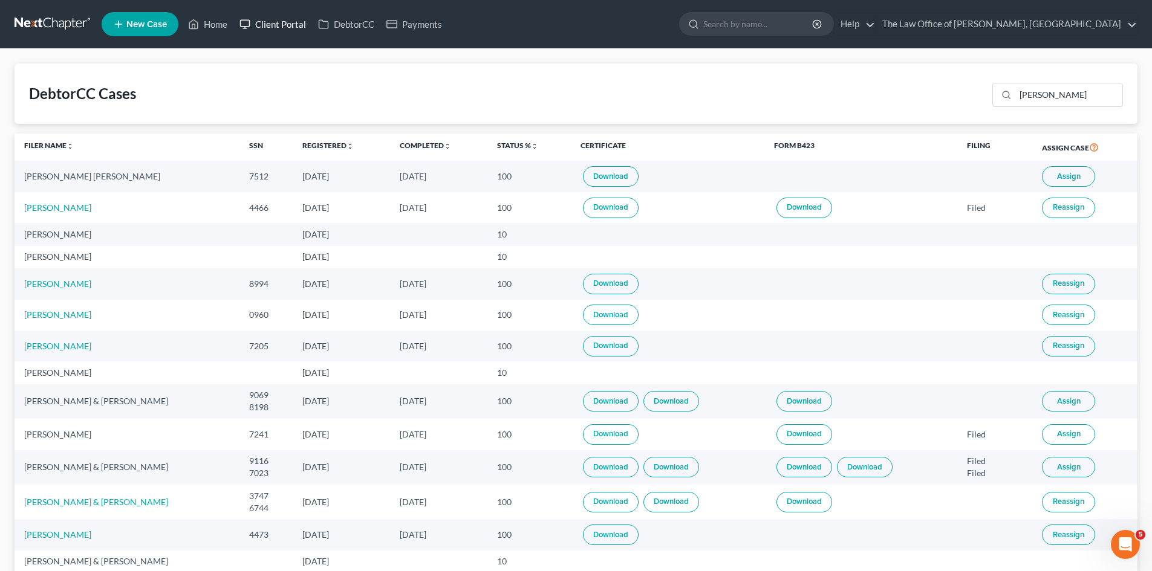
click at [280, 21] on link "Client Portal" at bounding box center [272, 24] width 79 height 22
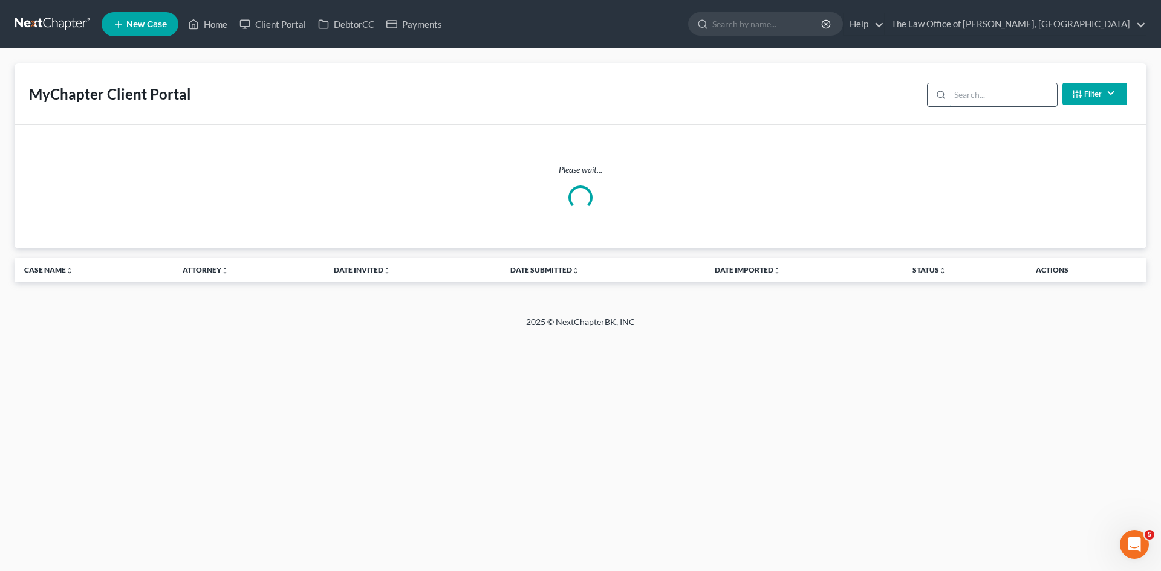
click at [979, 97] on input "search" at bounding box center [1003, 94] width 107 height 23
click at [977, 98] on input "[PERSON_NAME]" at bounding box center [1003, 94] width 107 height 23
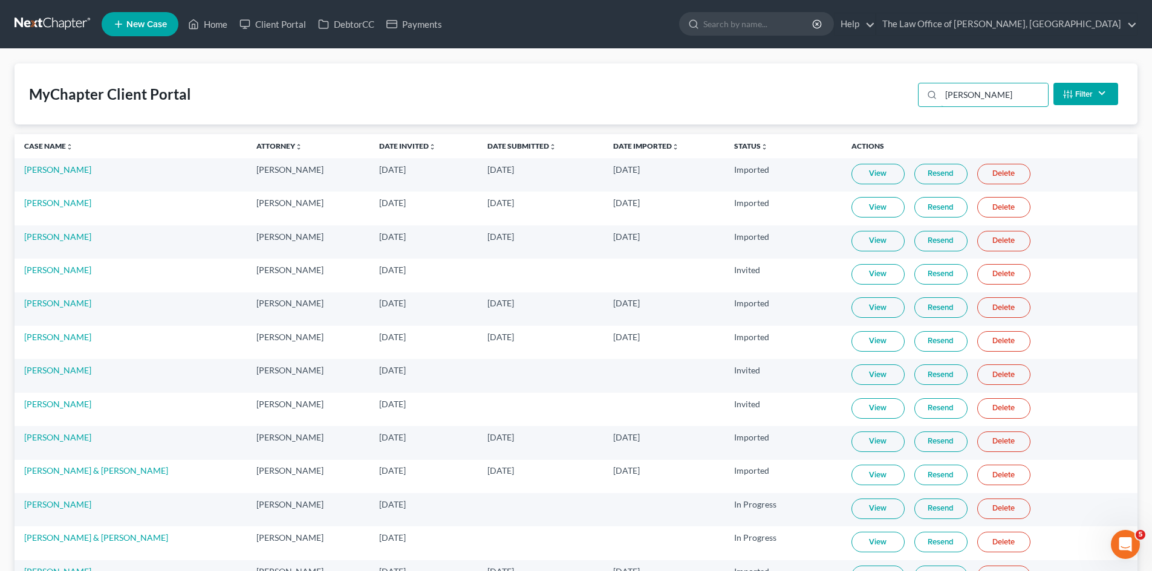
type input "[PERSON_NAME]"
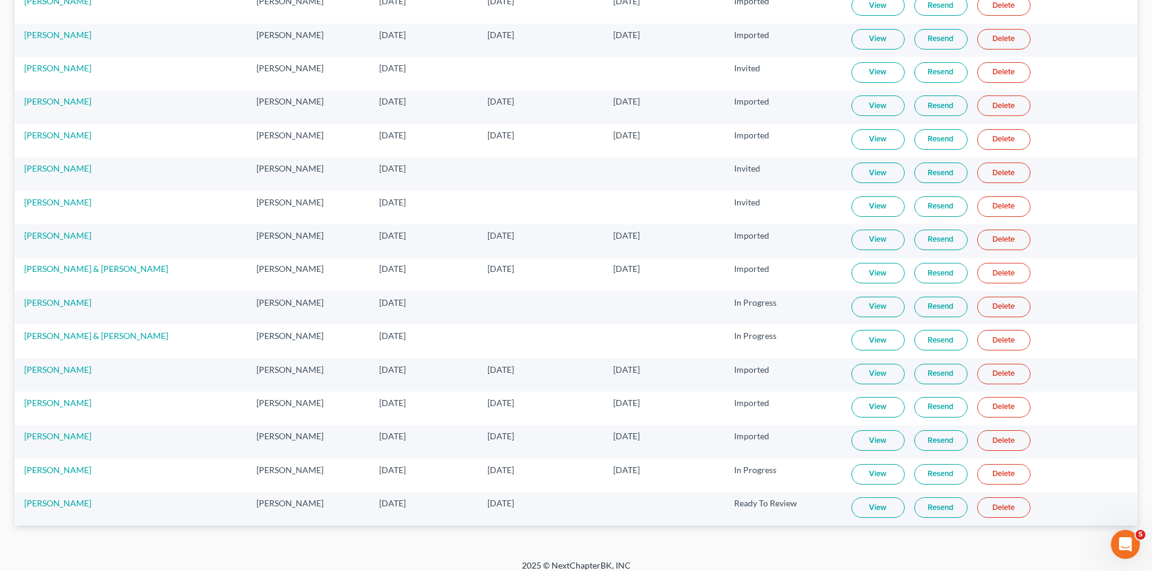
scroll to position [212, 0]
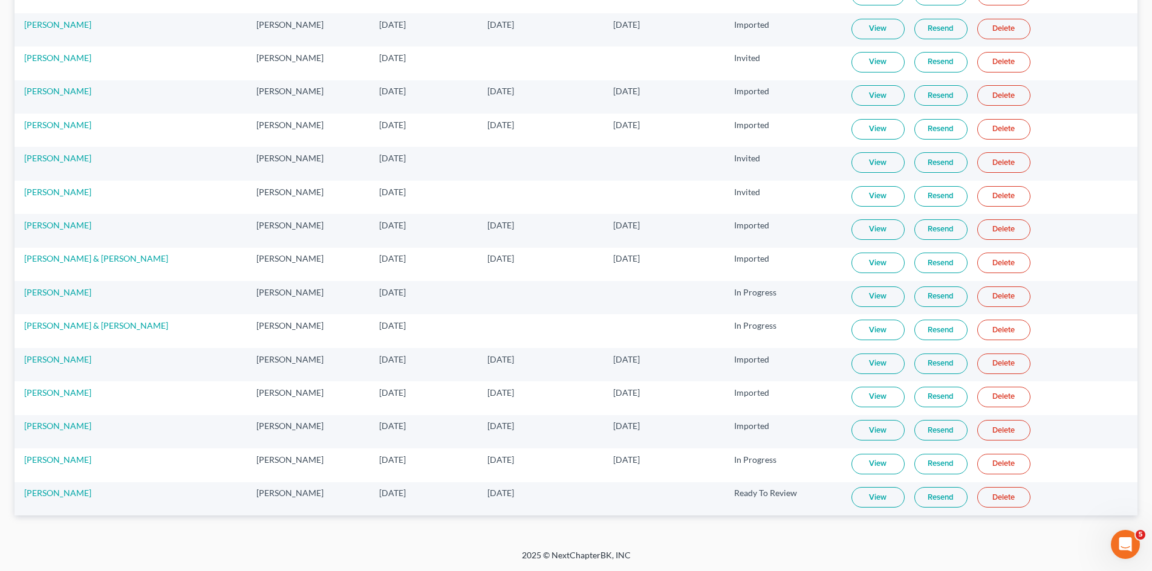
click at [895, 499] on link "View" at bounding box center [877, 497] width 53 height 21
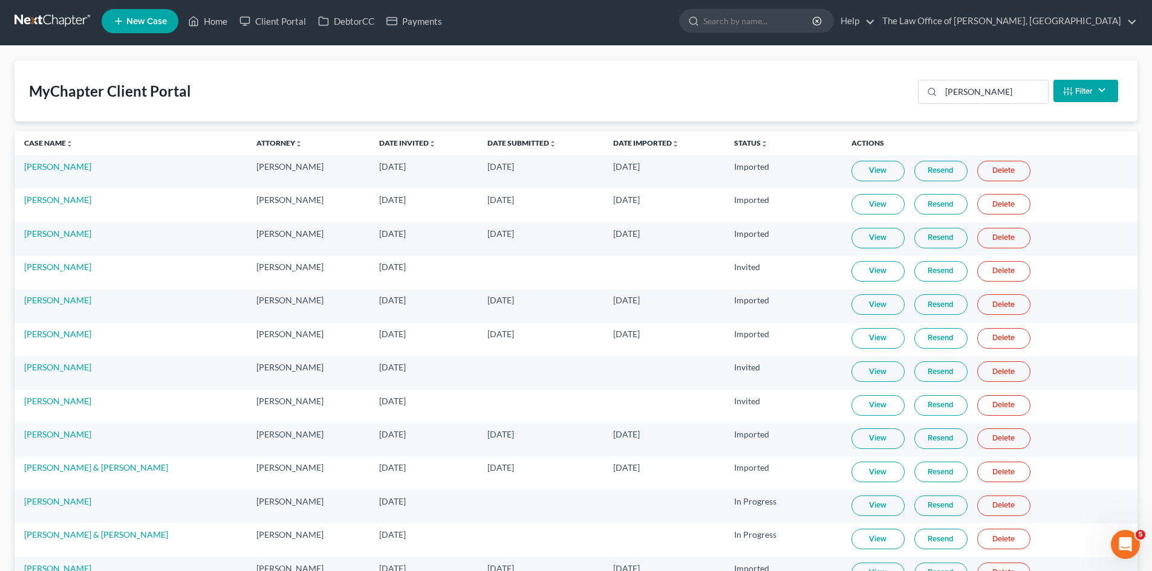
scroll to position [0, 0]
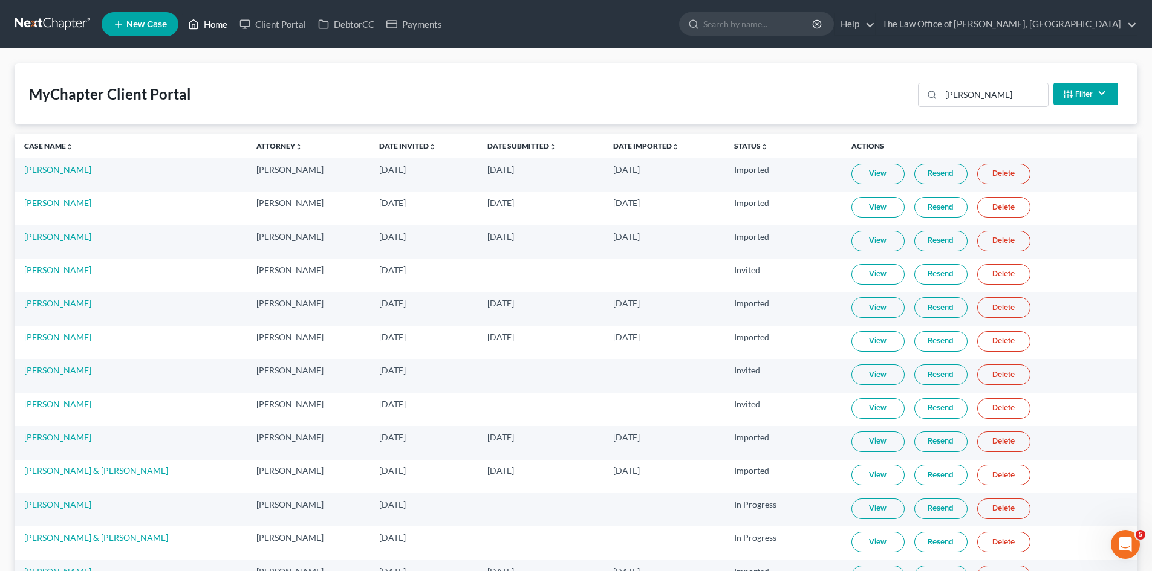
click at [209, 31] on link "Home" at bounding box center [207, 24] width 51 height 22
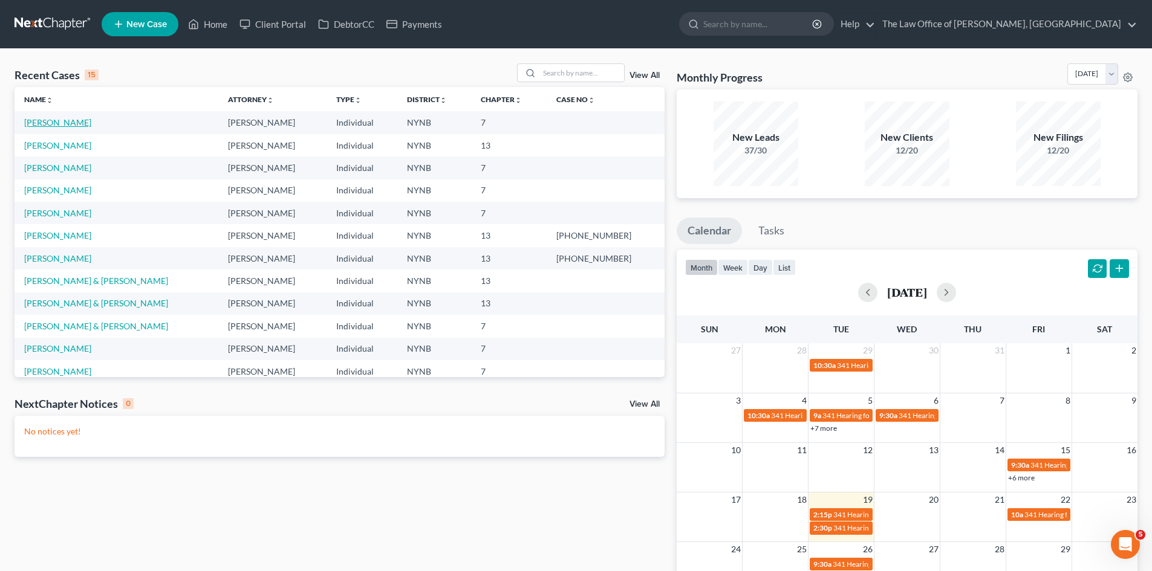
click at [59, 120] on link "[PERSON_NAME]" at bounding box center [57, 122] width 67 height 10
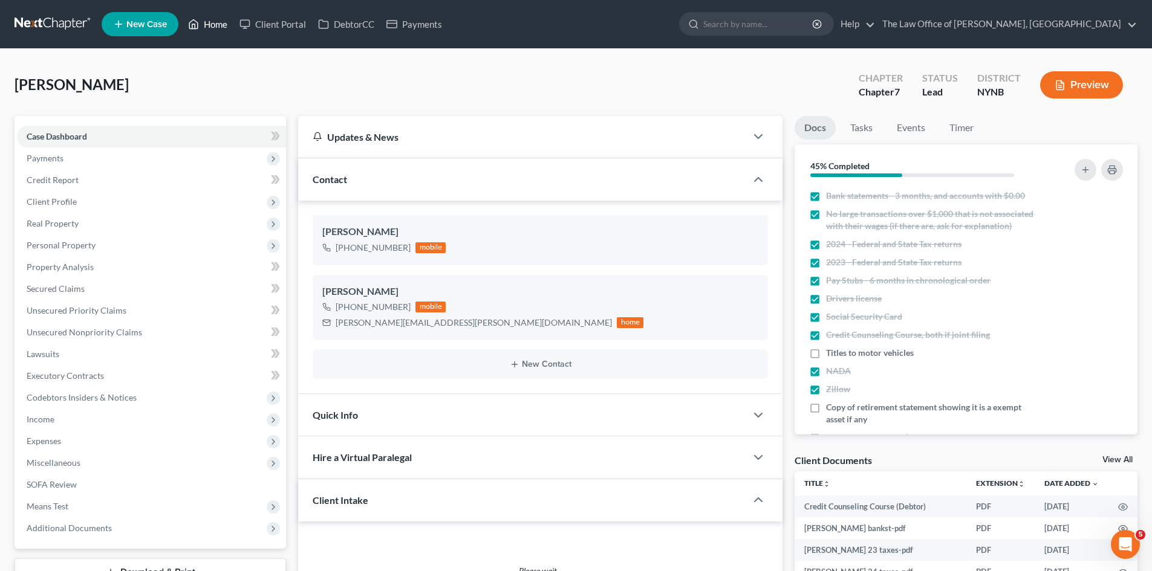
click at [209, 30] on link "Home" at bounding box center [207, 24] width 51 height 22
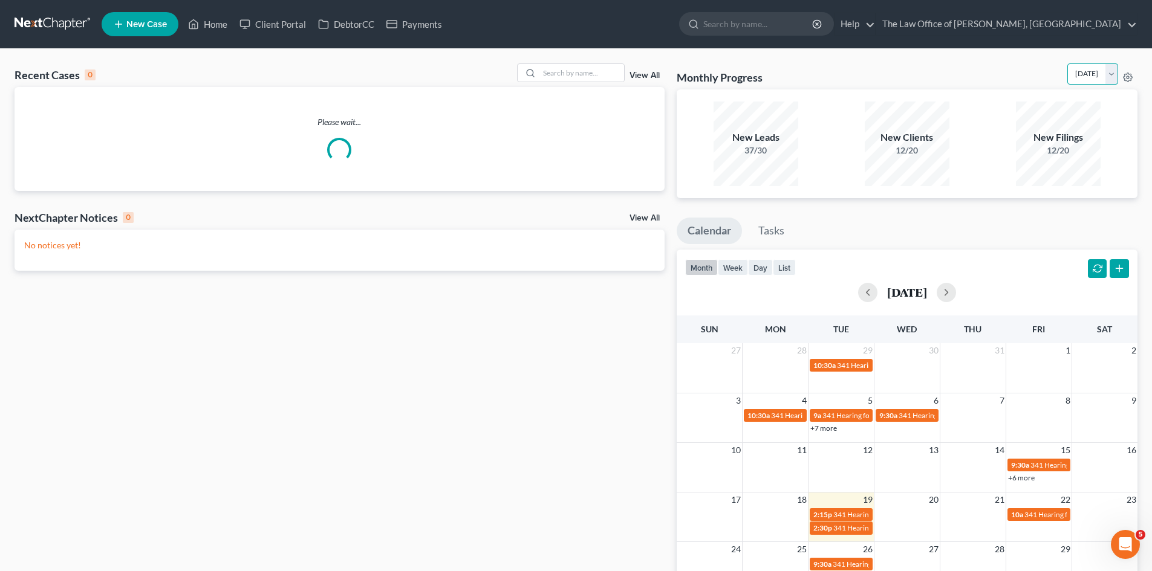
click at [1067, 71] on select "[DATE] [DATE] [DATE] [DATE] [DATE] [DATE] [DATE] [DATE] [DATE] [DATE] [DATE] [D…" at bounding box center [1092, 73] width 51 height 21
click at [441, 74] on div "Recent Cases 0 View All" at bounding box center [340, 75] width 650 height 24
click at [587, 73] on input "search" at bounding box center [581, 73] width 85 height 18
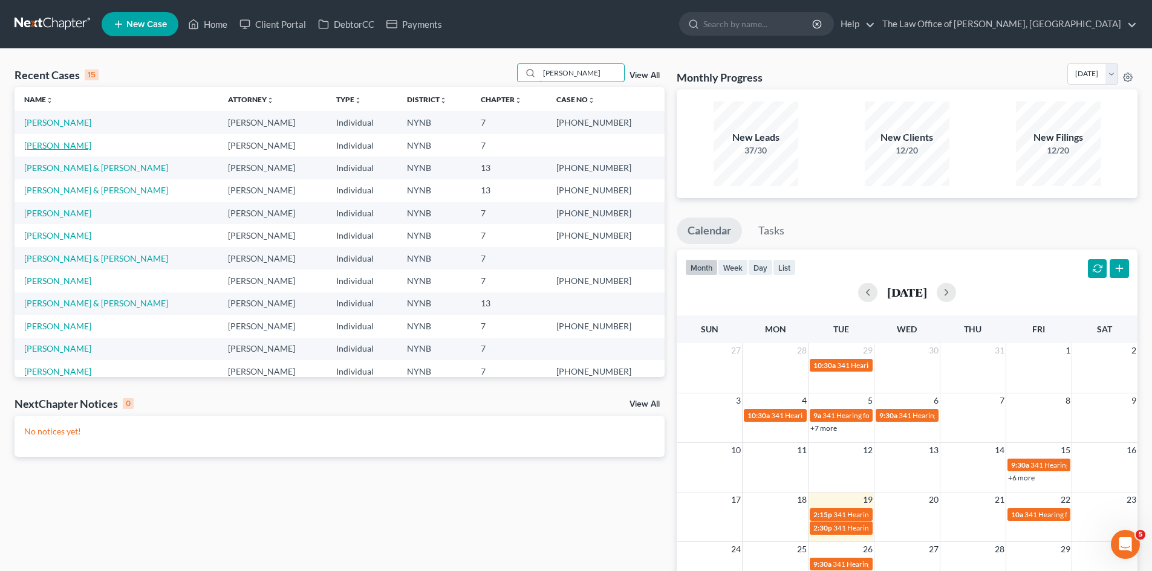
type input "[PERSON_NAME]"
click at [54, 144] on link "[PERSON_NAME]" at bounding box center [57, 145] width 67 height 10
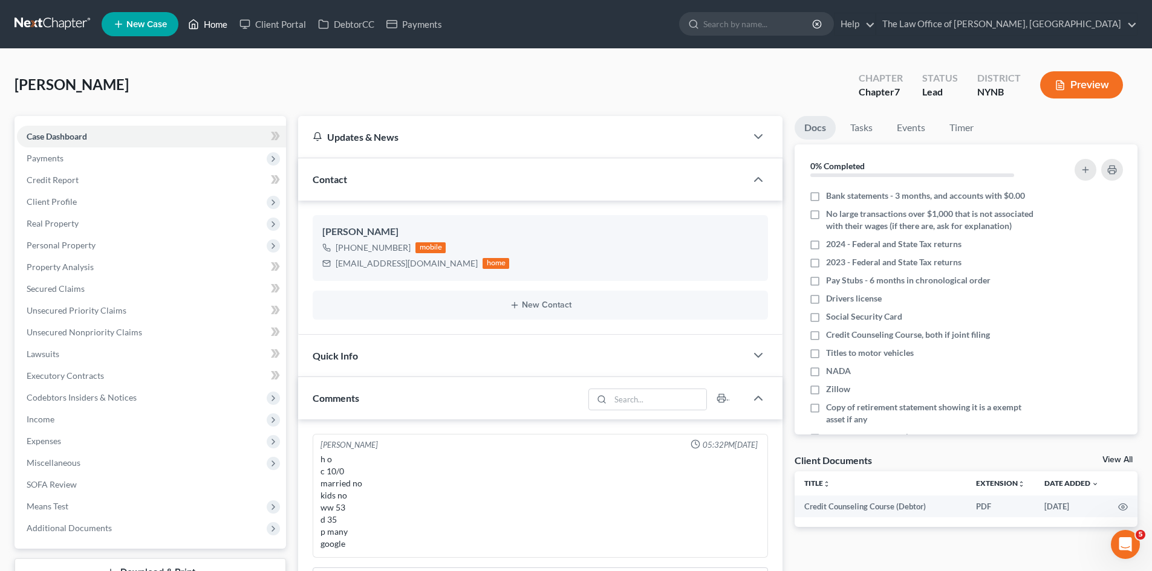
click at [206, 18] on link "Home" at bounding box center [207, 24] width 51 height 22
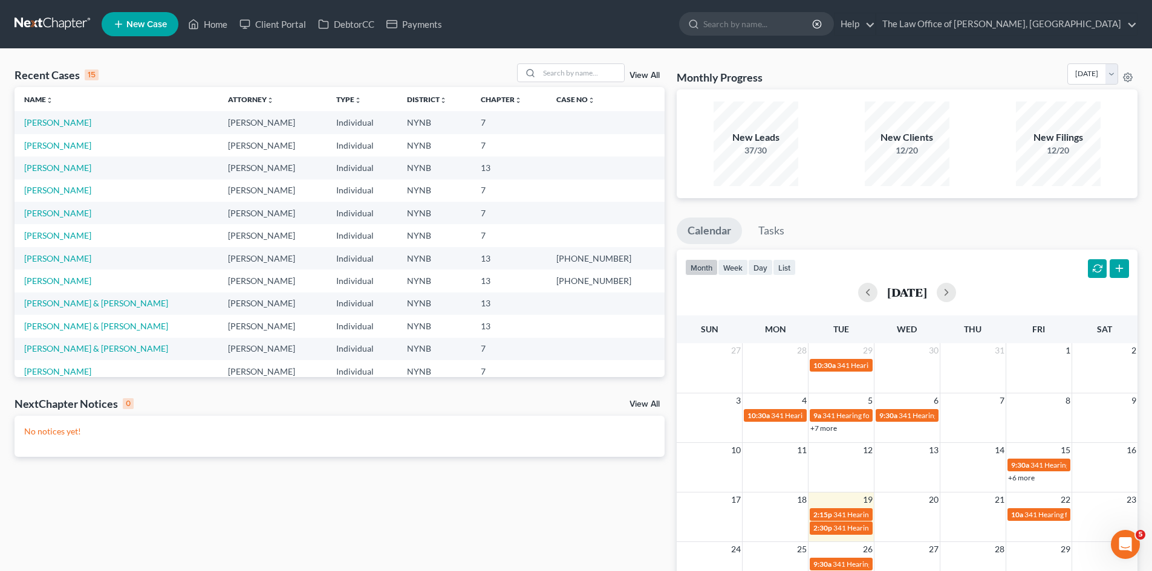
drag, startPoint x: 325, startPoint y: 67, endPoint x: 339, endPoint y: 53, distance: 20.1
click at [327, 68] on div "Recent Cases 15 View All" at bounding box center [340, 75] width 650 height 24
click at [339, 53] on div "Recent Cases 15 View All Name unfold_more expand_more expand_less Attorney unfo…" at bounding box center [576, 362] width 1152 height 627
